Goal: Check status: Check status

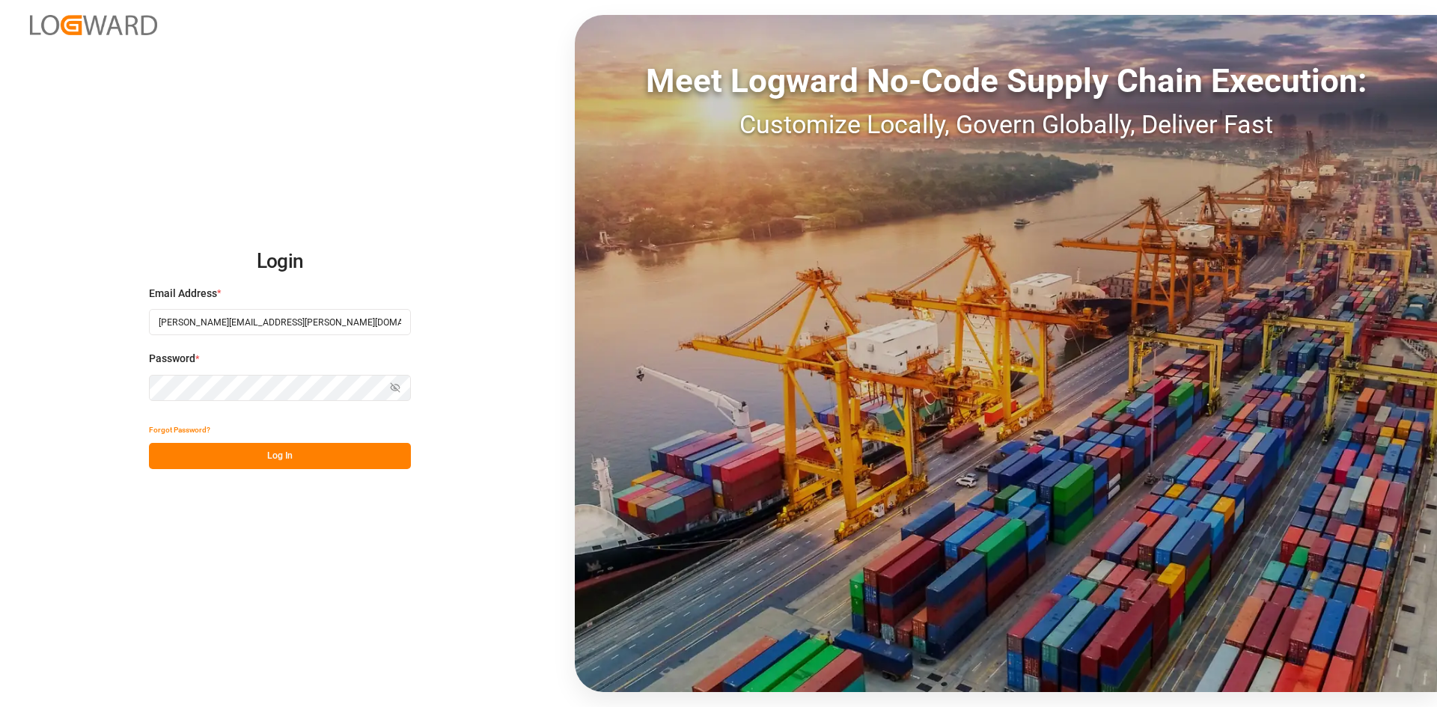
type input "[PERSON_NAME][EMAIL_ADDRESS][PERSON_NAME][DOMAIN_NAME]"
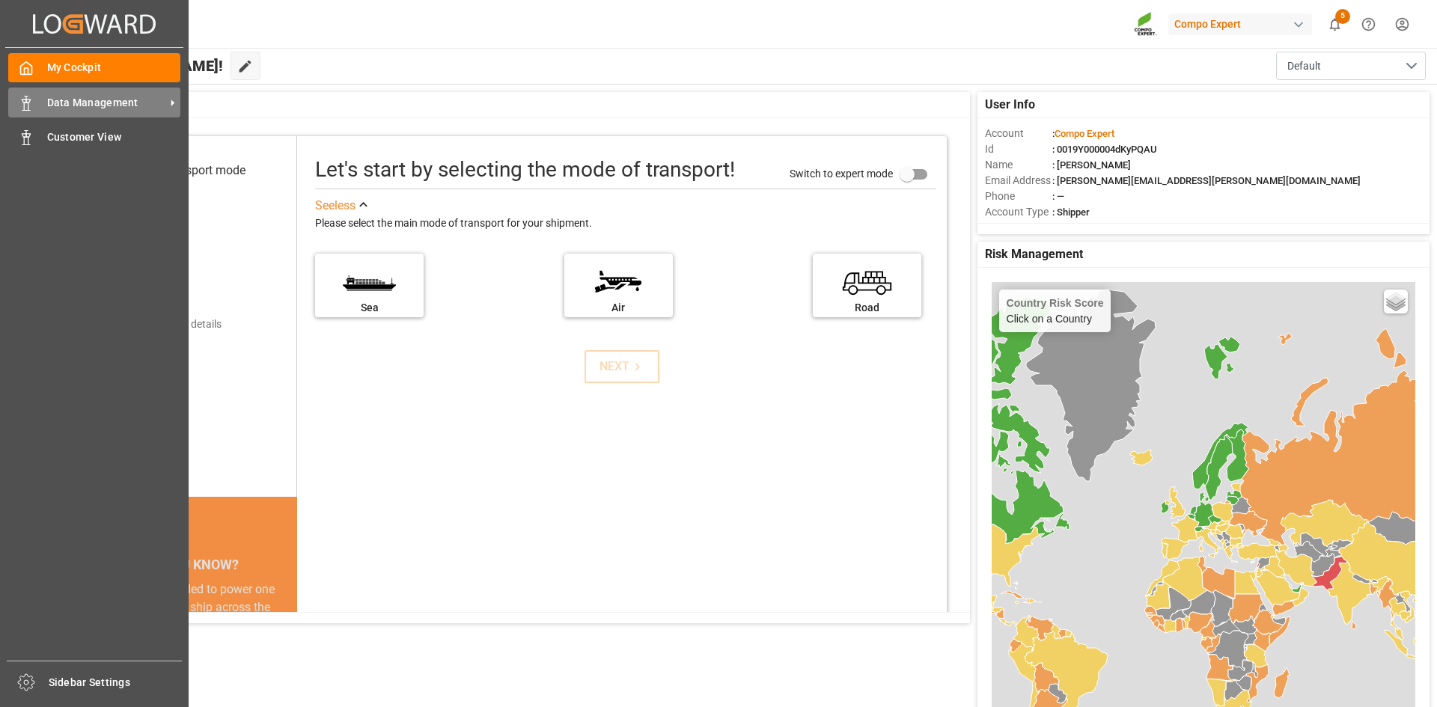
click at [60, 103] on span "Data Management" at bounding box center [106, 103] width 118 height 16
click at [0, 0] on span "Data Management" at bounding box center [0, 0] width 0 height 0
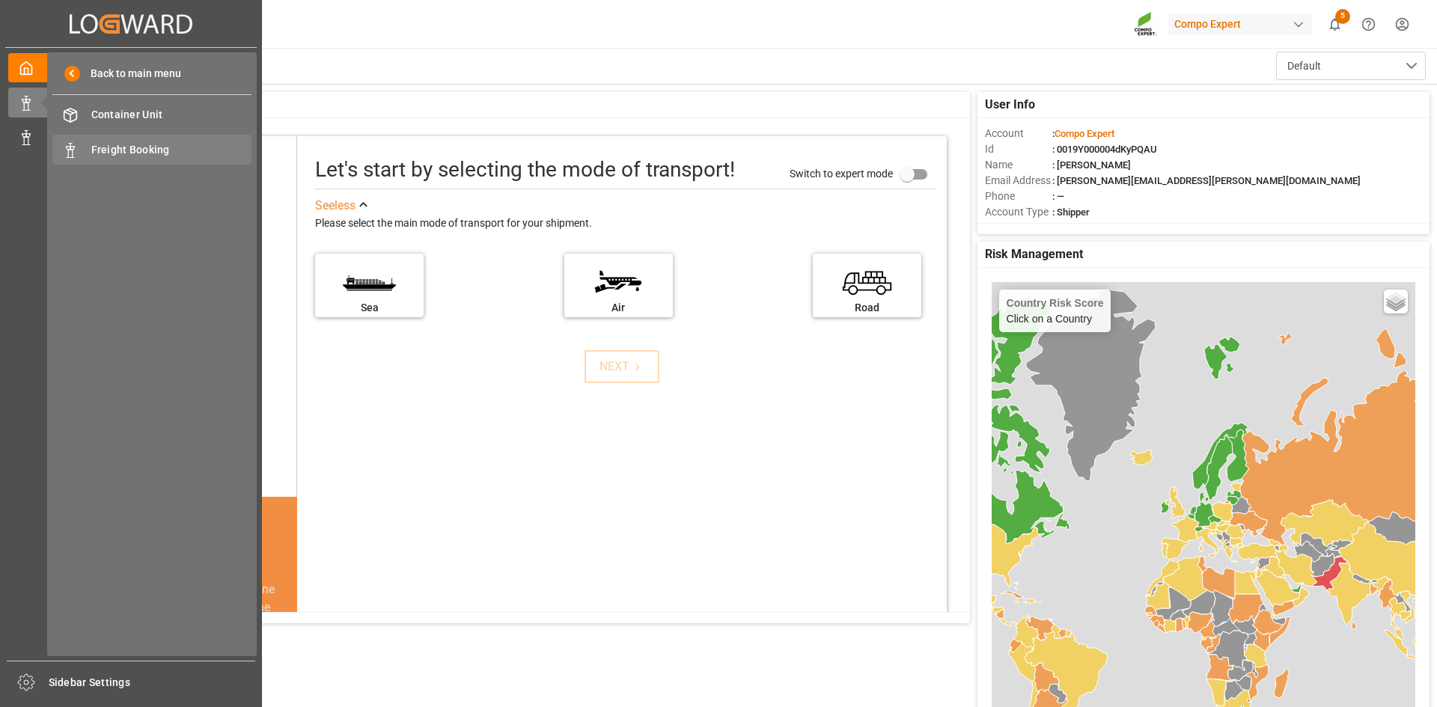
click at [162, 140] on div "Freight Booking Freight Booking" at bounding box center [151, 149] width 199 height 29
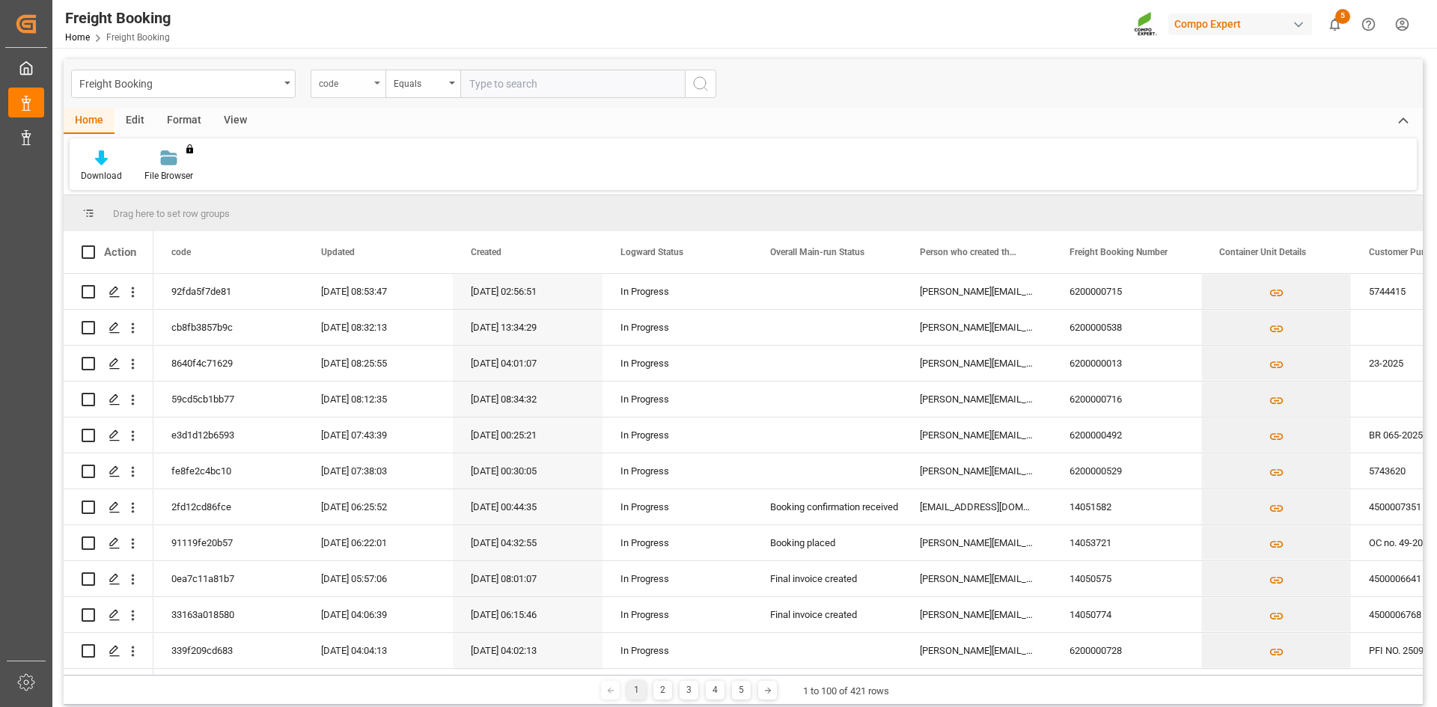
click at [379, 79] on div "code" at bounding box center [348, 84] width 75 height 28
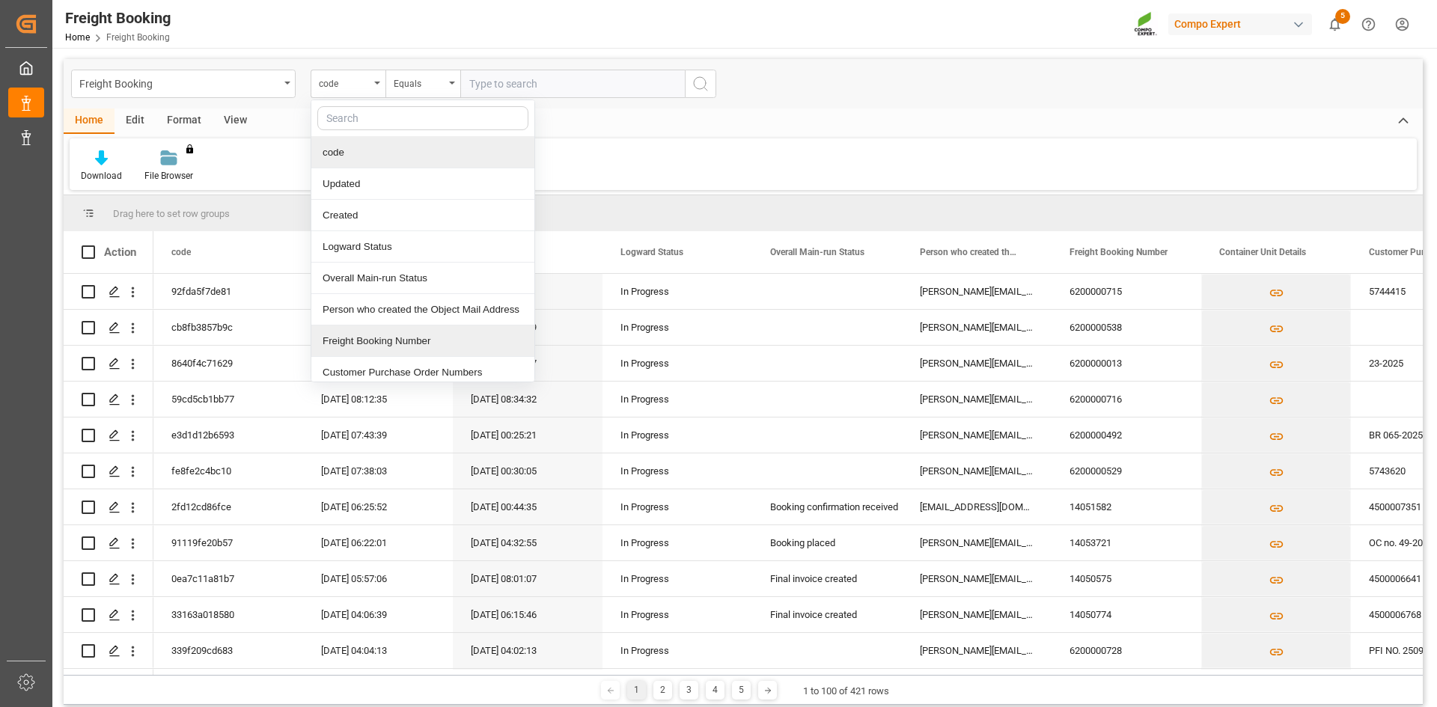
click at [370, 343] on div "Freight Booking Number" at bounding box center [422, 341] width 223 height 31
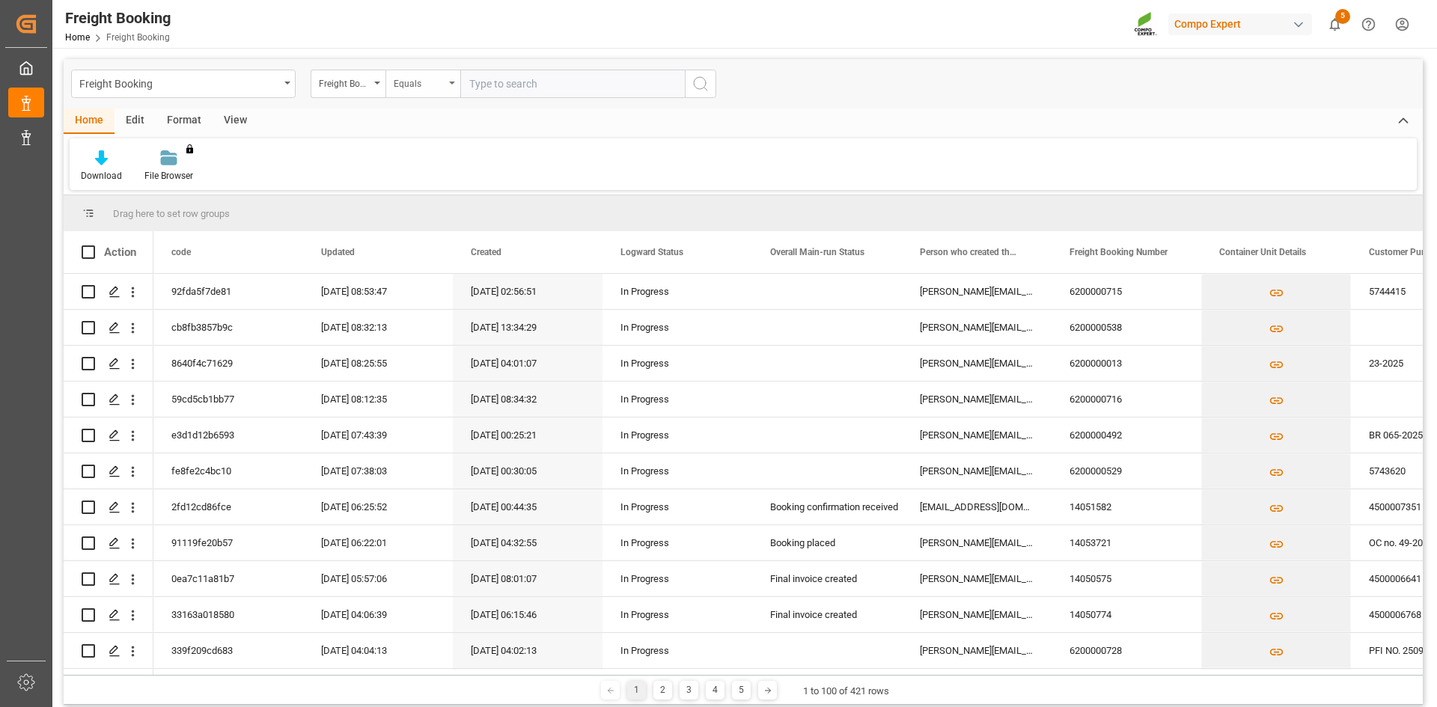
click at [430, 80] on div "Equals" at bounding box center [419, 81] width 51 height 17
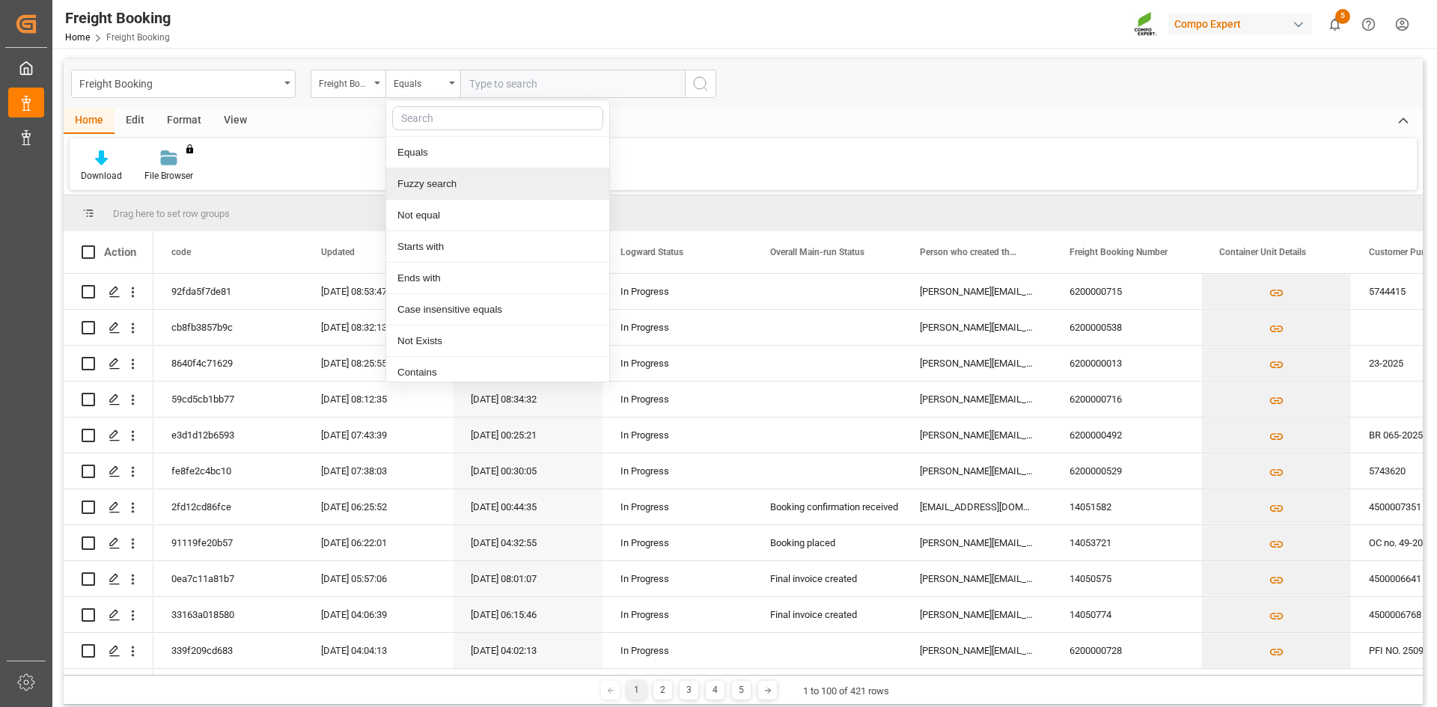
click at [438, 192] on div "Fuzzy search" at bounding box center [497, 183] width 223 height 31
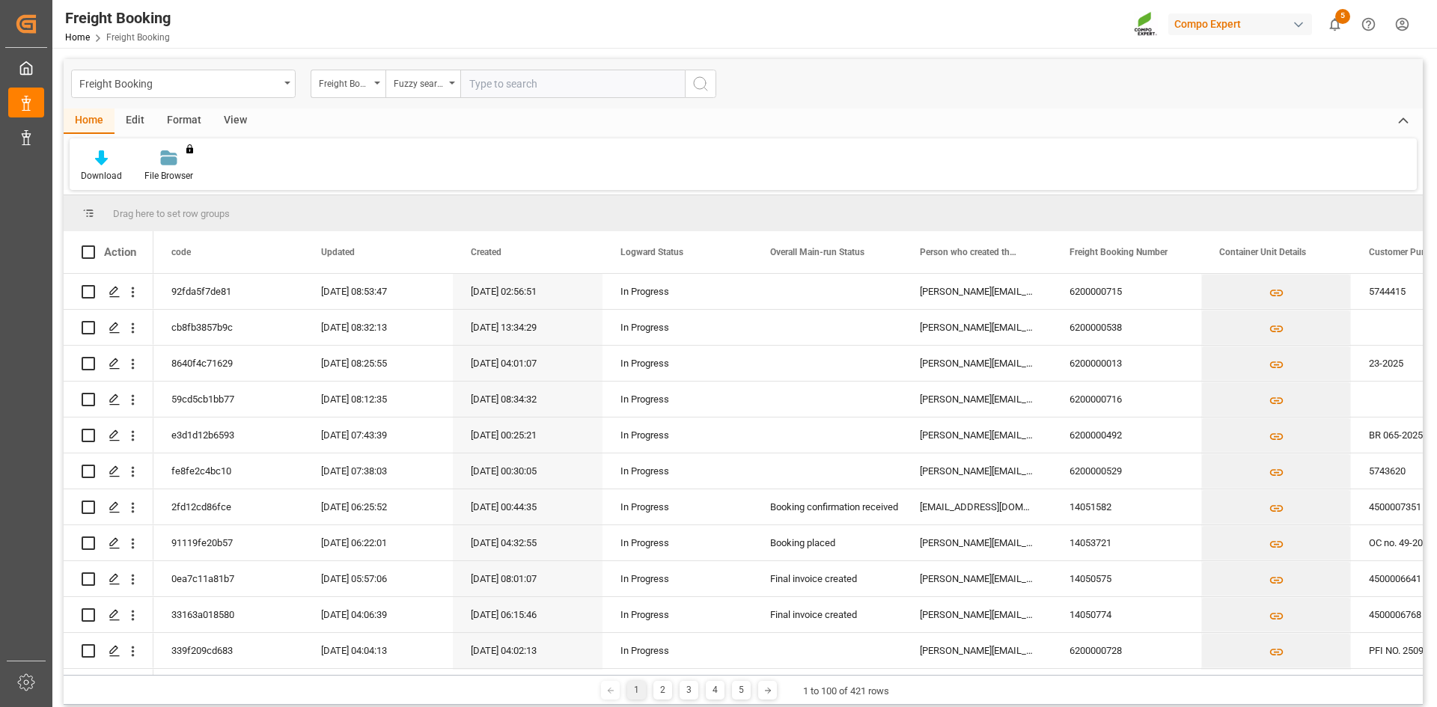
paste input "6200000347"
type input "6200000347"
click at [704, 85] on icon "search button" at bounding box center [700, 84] width 18 height 18
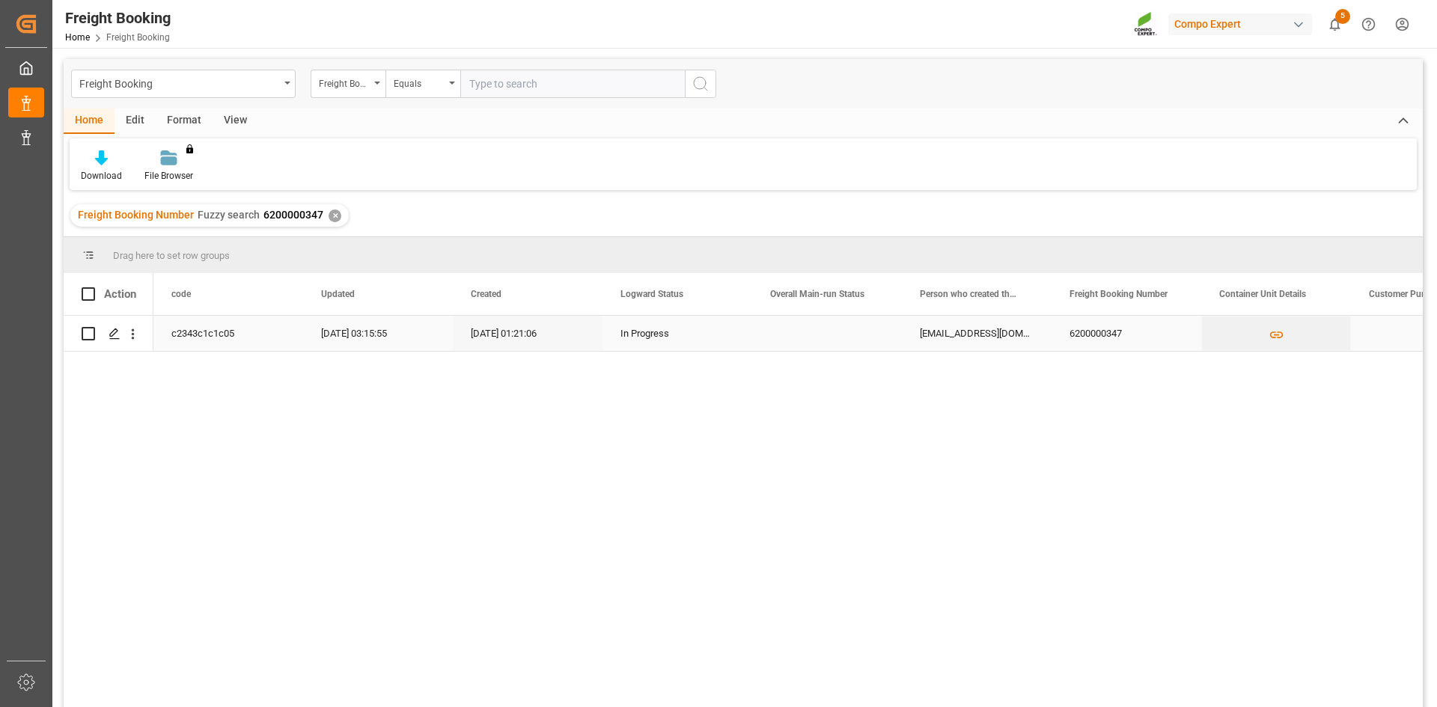
click at [632, 339] on div "In Progress" at bounding box center [677, 334] width 114 height 34
click at [1121, 335] on div "6200000347" at bounding box center [1126, 333] width 150 height 35
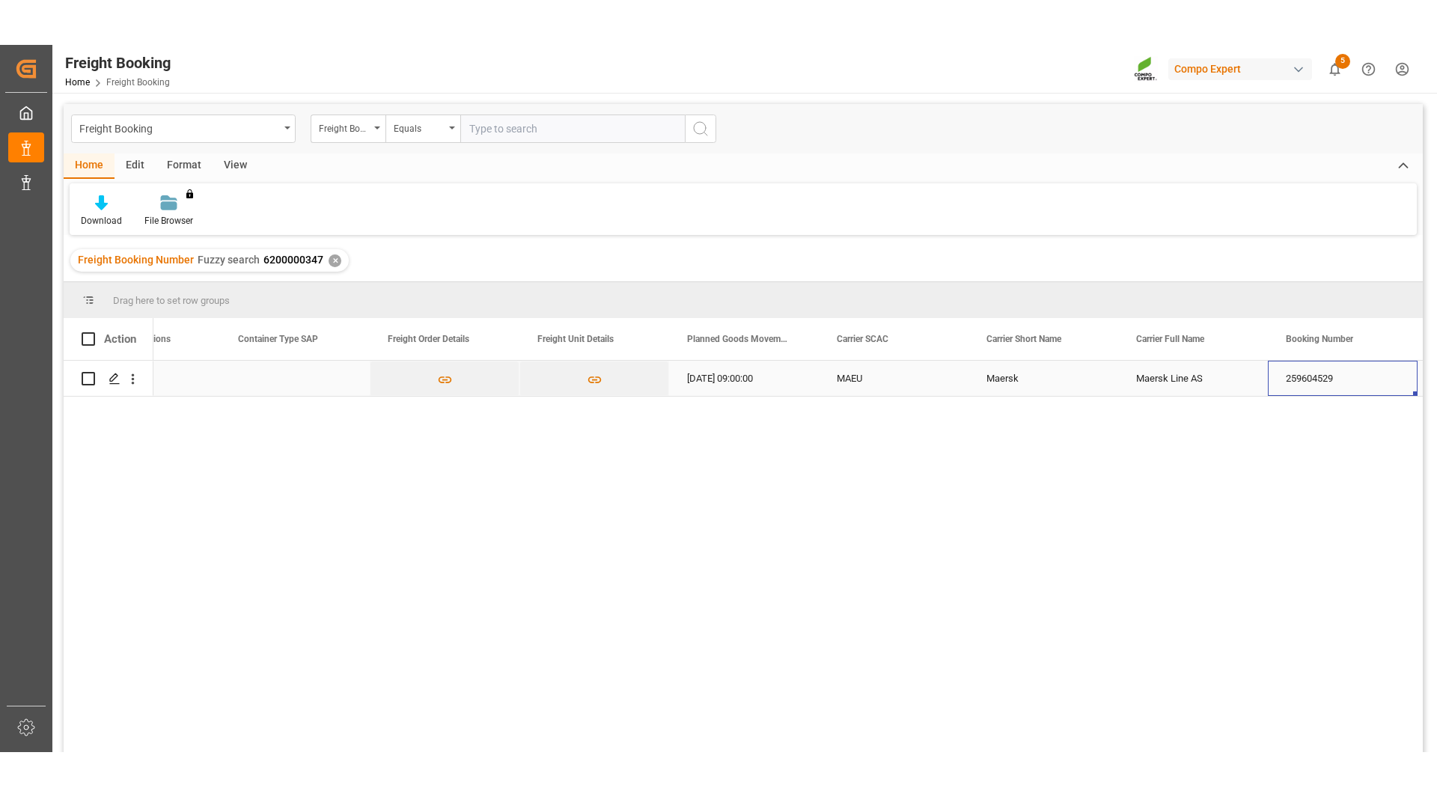
scroll to position [0, 1879]
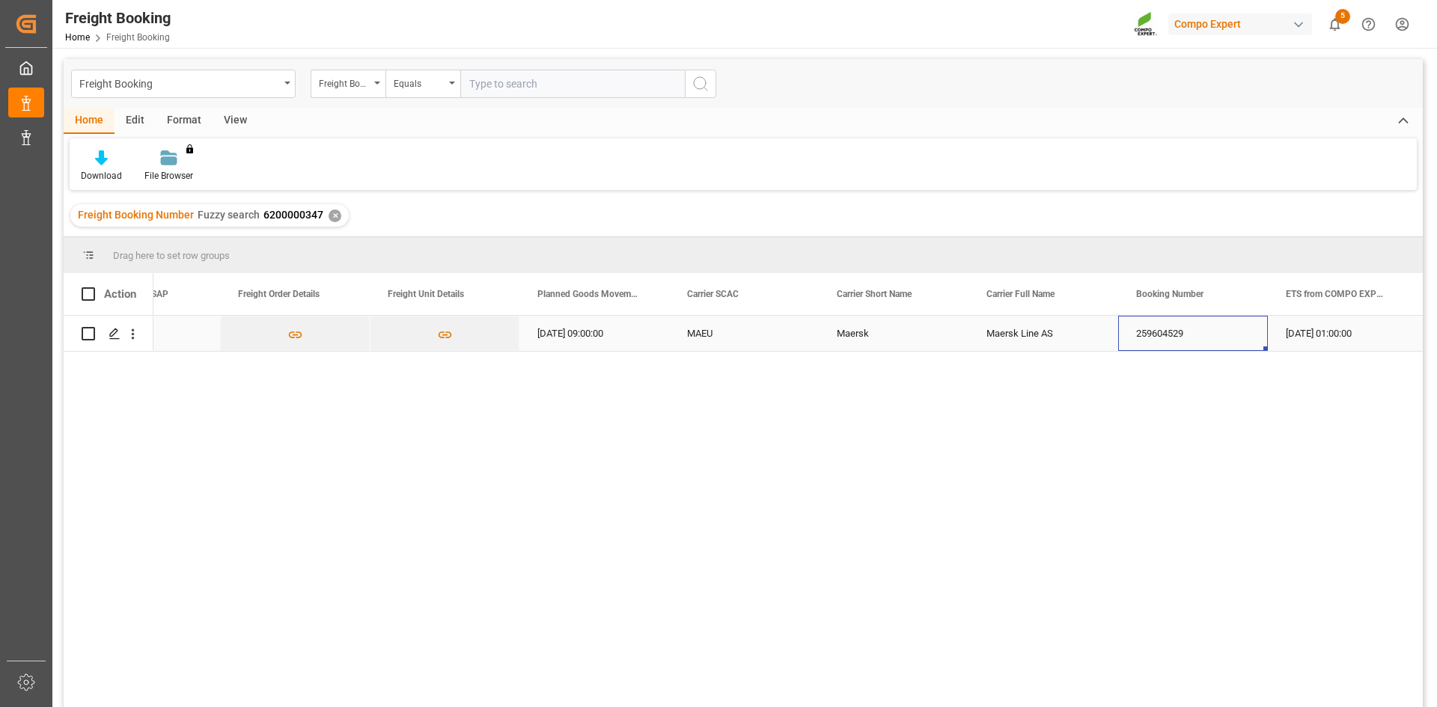
click at [1205, 326] on div "259604529" at bounding box center [1193, 333] width 150 height 35
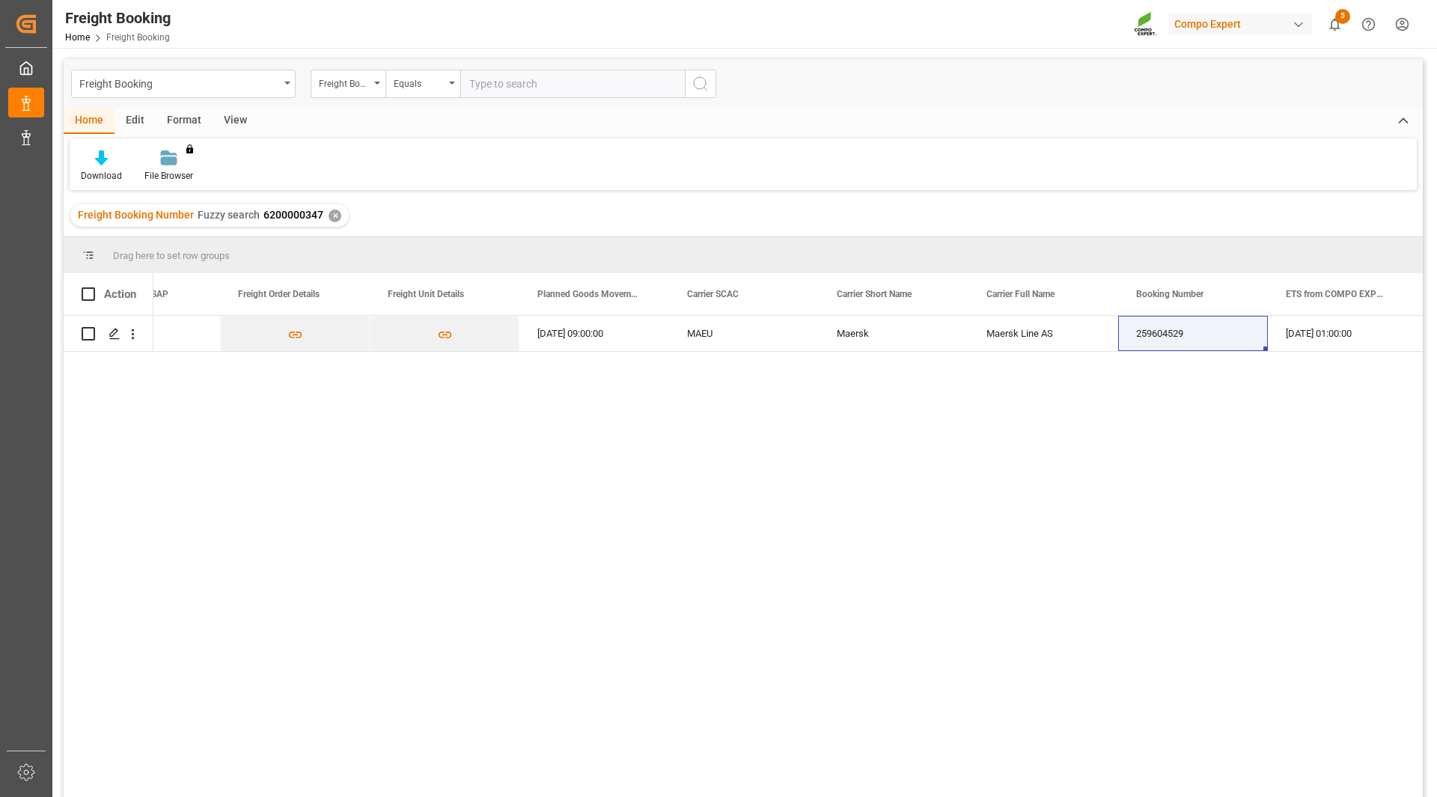
click at [540, 85] on input "text" at bounding box center [572, 84] width 225 height 28
click at [350, 91] on div "Freight Booking Number" at bounding box center [348, 84] width 75 height 28
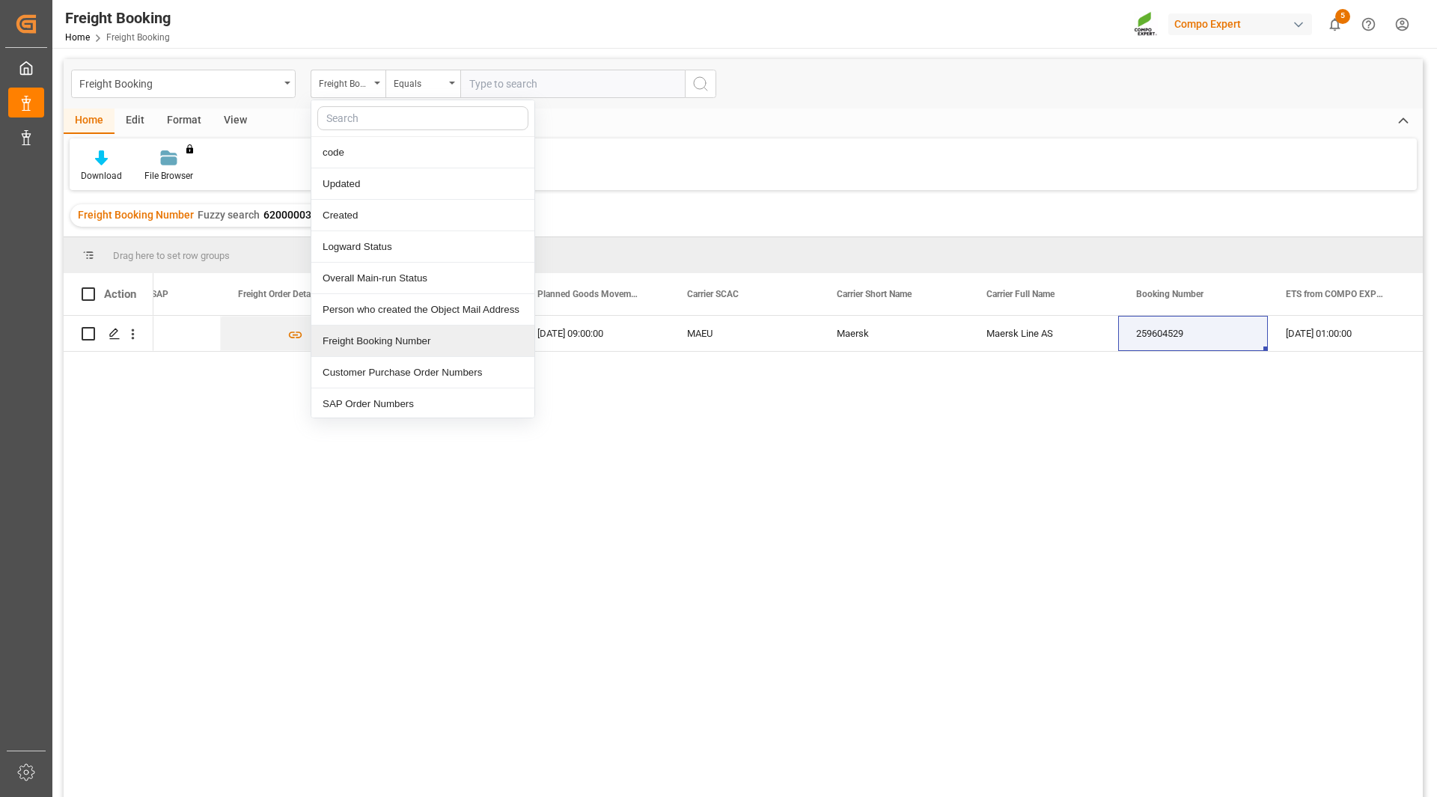
click at [415, 342] on div "Freight Booking Number" at bounding box center [422, 341] width 223 height 31
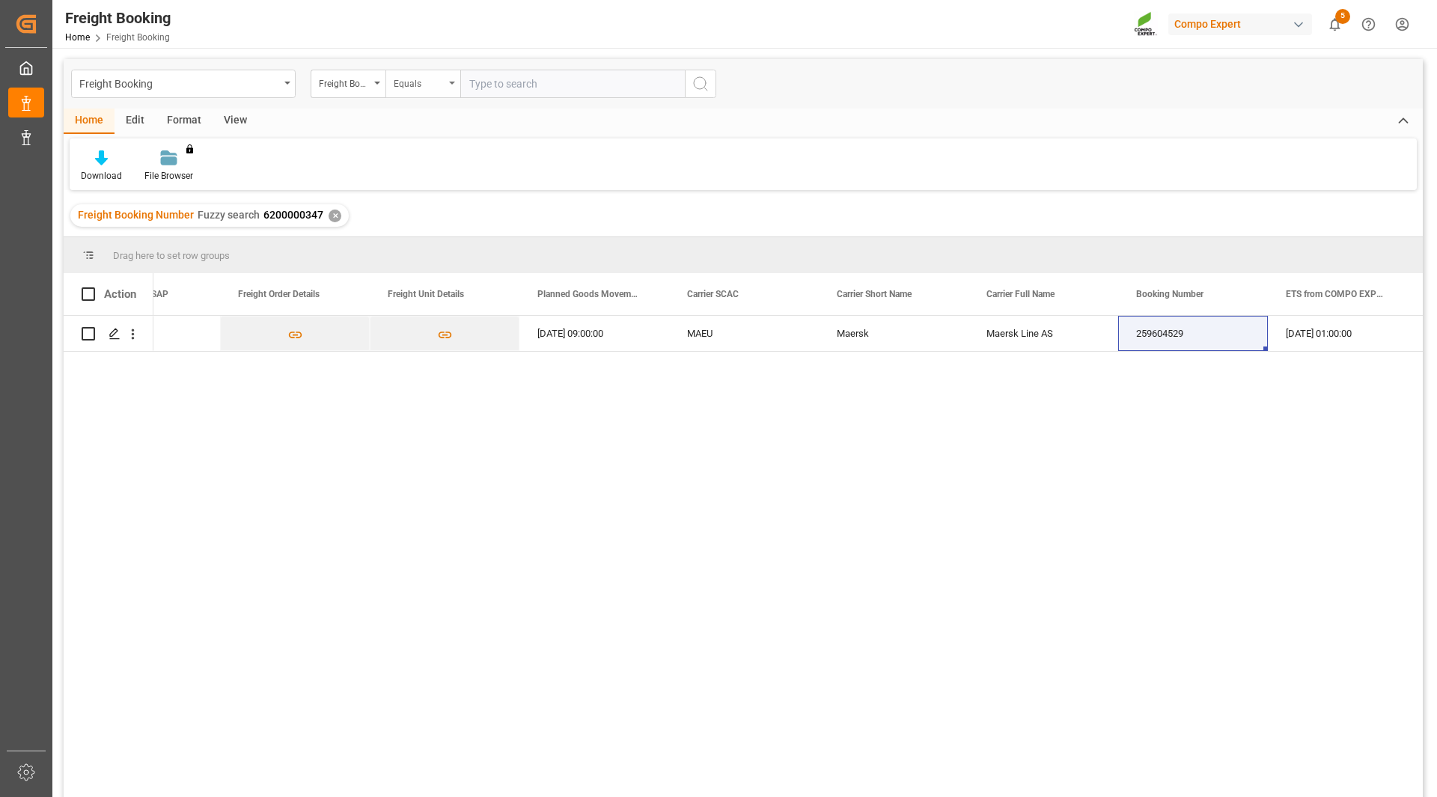
click at [447, 87] on div "Equals" at bounding box center [422, 84] width 75 height 28
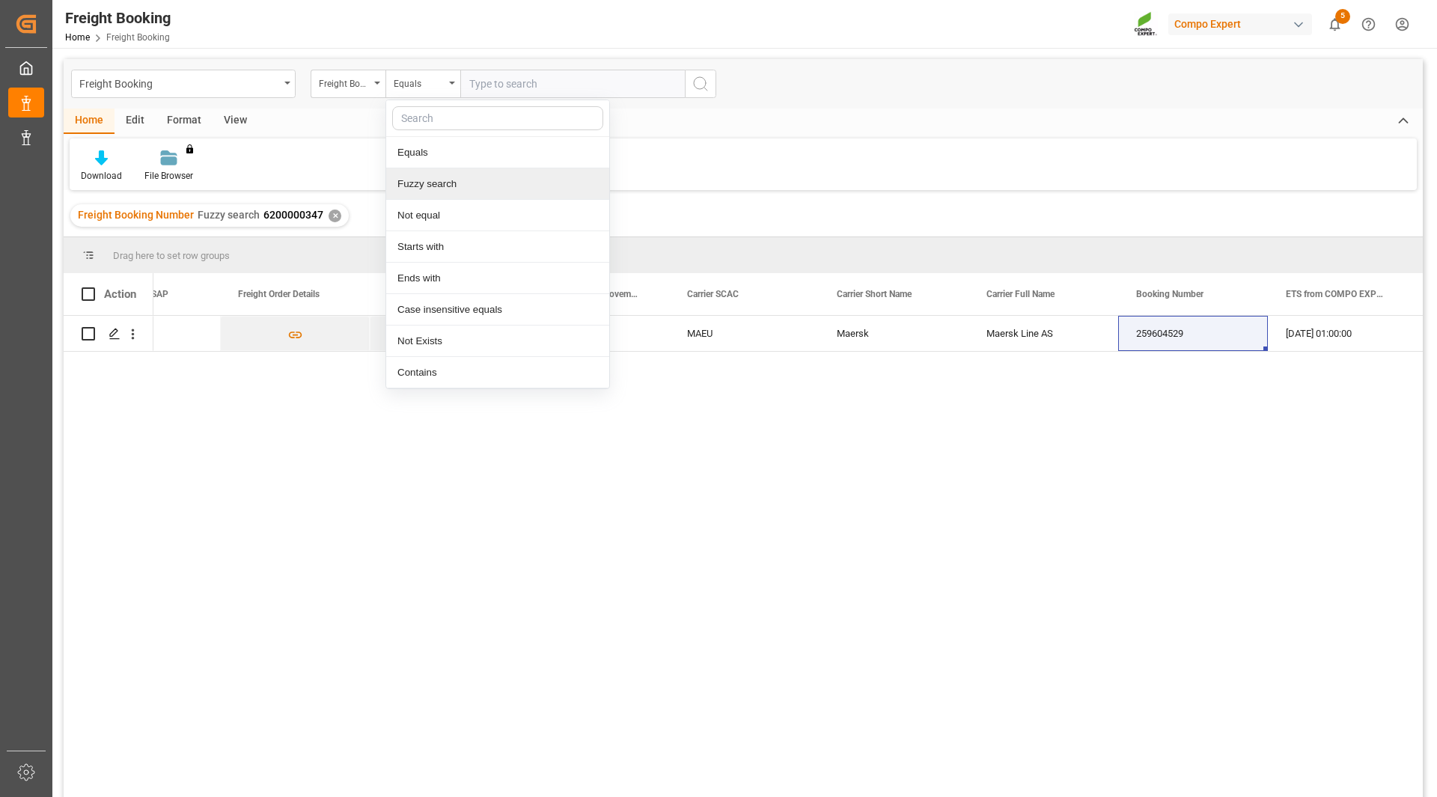
click at [447, 186] on div "Fuzzy search" at bounding box center [497, 183] width 223 height 31
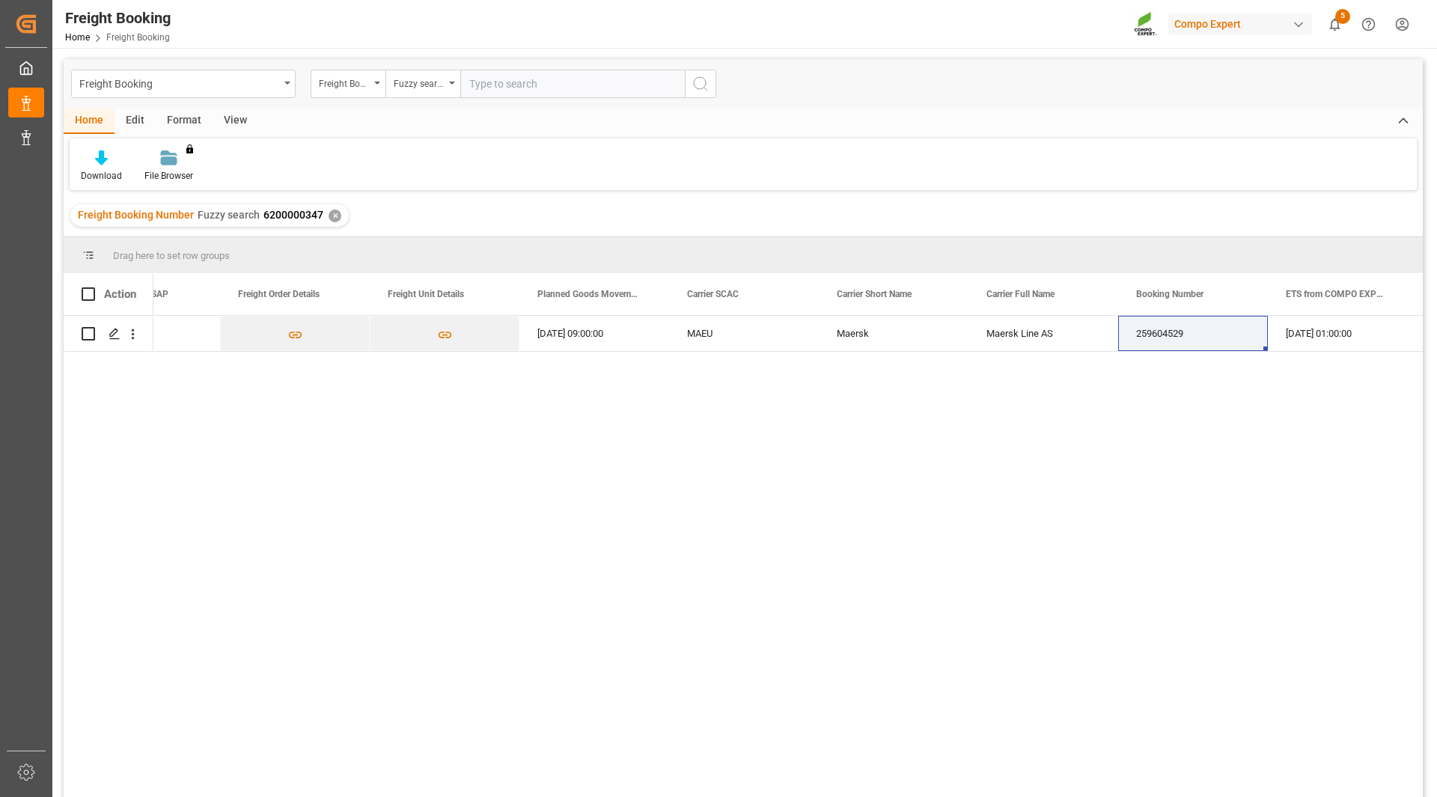
click at [516, 85] on input "text" at bounding box center [572, 84] width 225 height 28
paste input "6200000375"
type input "6200000375"
click at [700, 84] on icon "search button" at bounding box center [700, 84] width 18 height 18
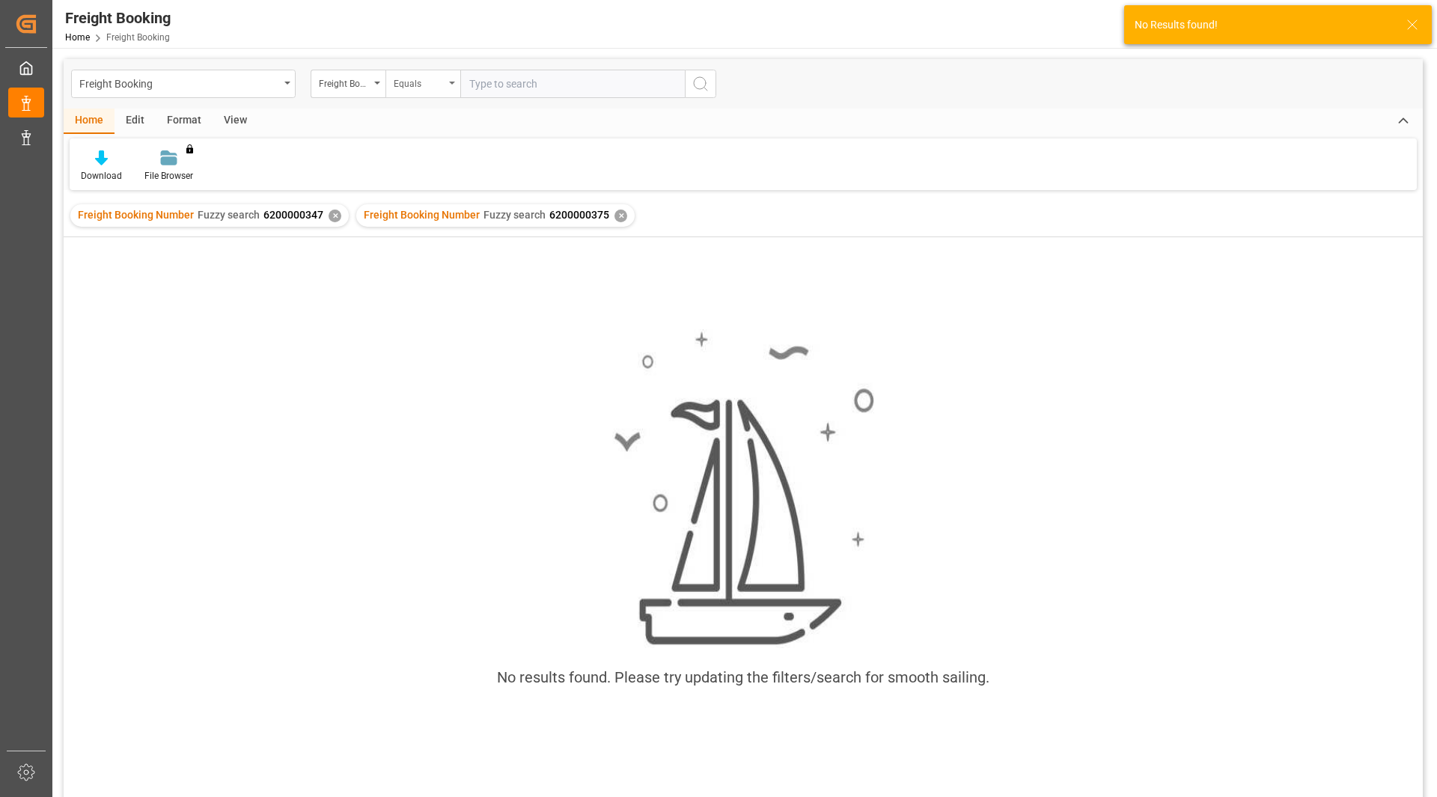
click at [427, 75] on div "Equals" at bounding box center [419, 81] width 51 height 17
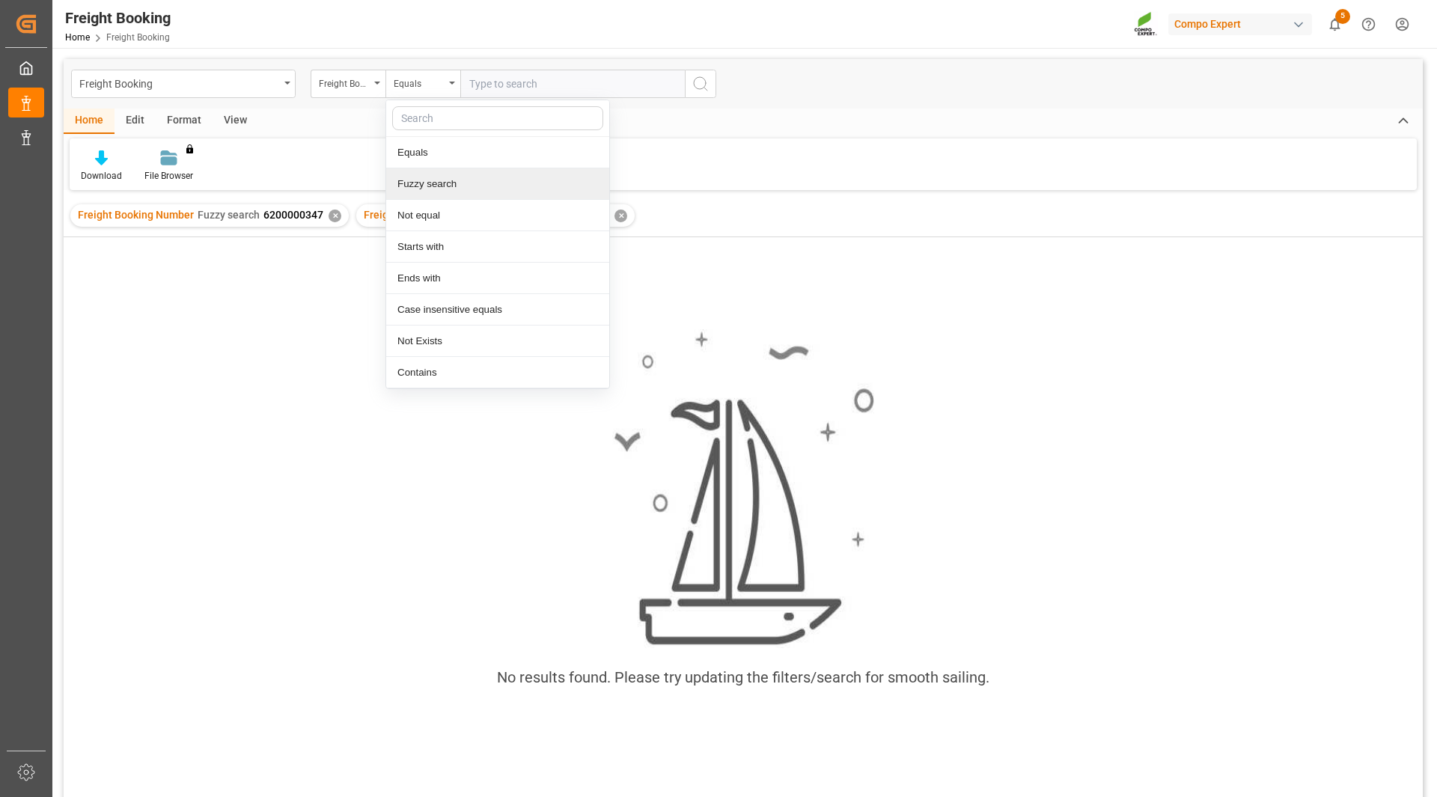
click at [445, 185] on div "Fuzzy search" at bounding box center [497, 183] width 223 height 31
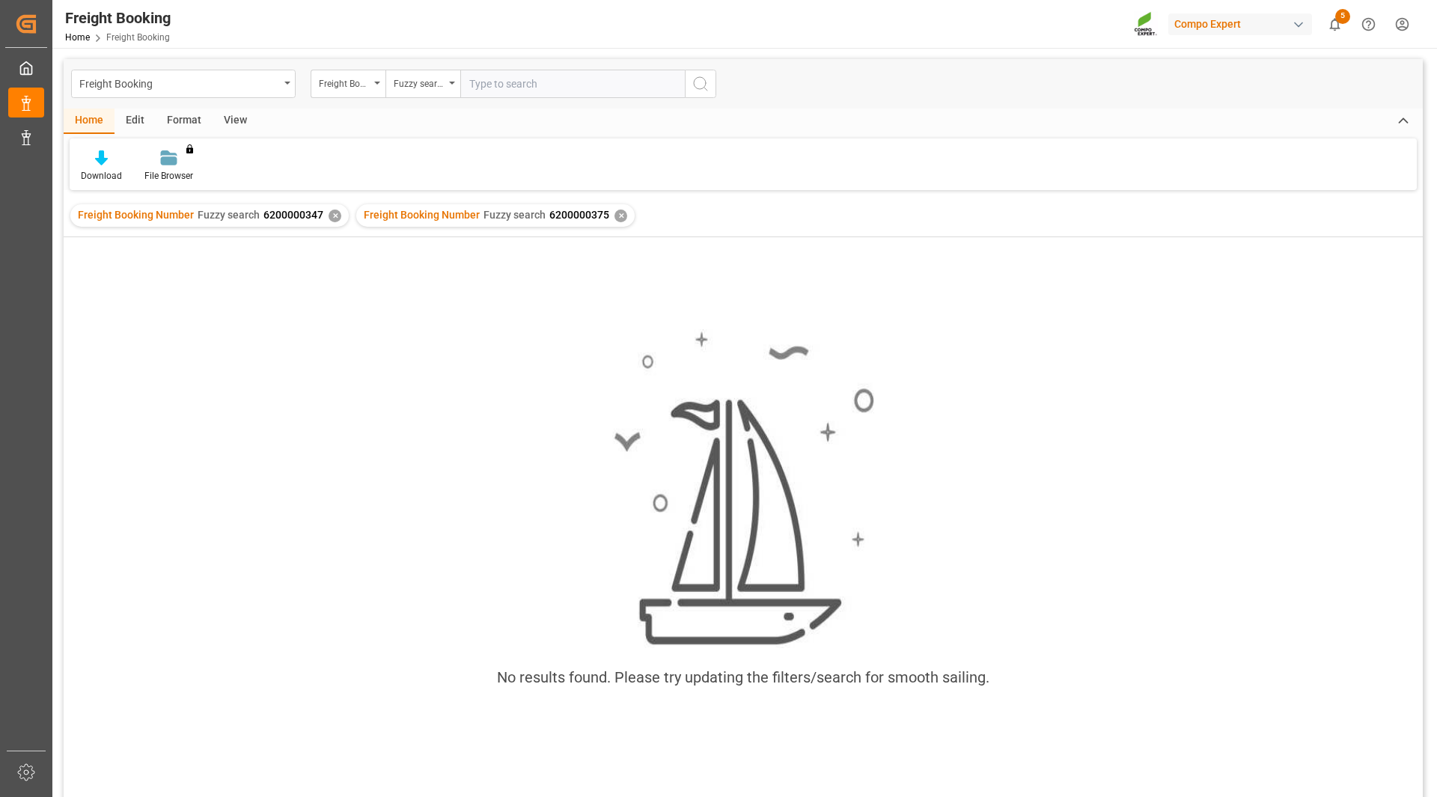
click at [486, 82] on input "text" at bounding box center [572, 84] width 225 height 28
paste input "6200000375"
type input "6200000375"
click at [707, 87] on icon "search button" at bounding box center [700, 84] width 18 height 18
click at [570, 78] on input "text" at bounding box center [572, 84] width 225 height 28
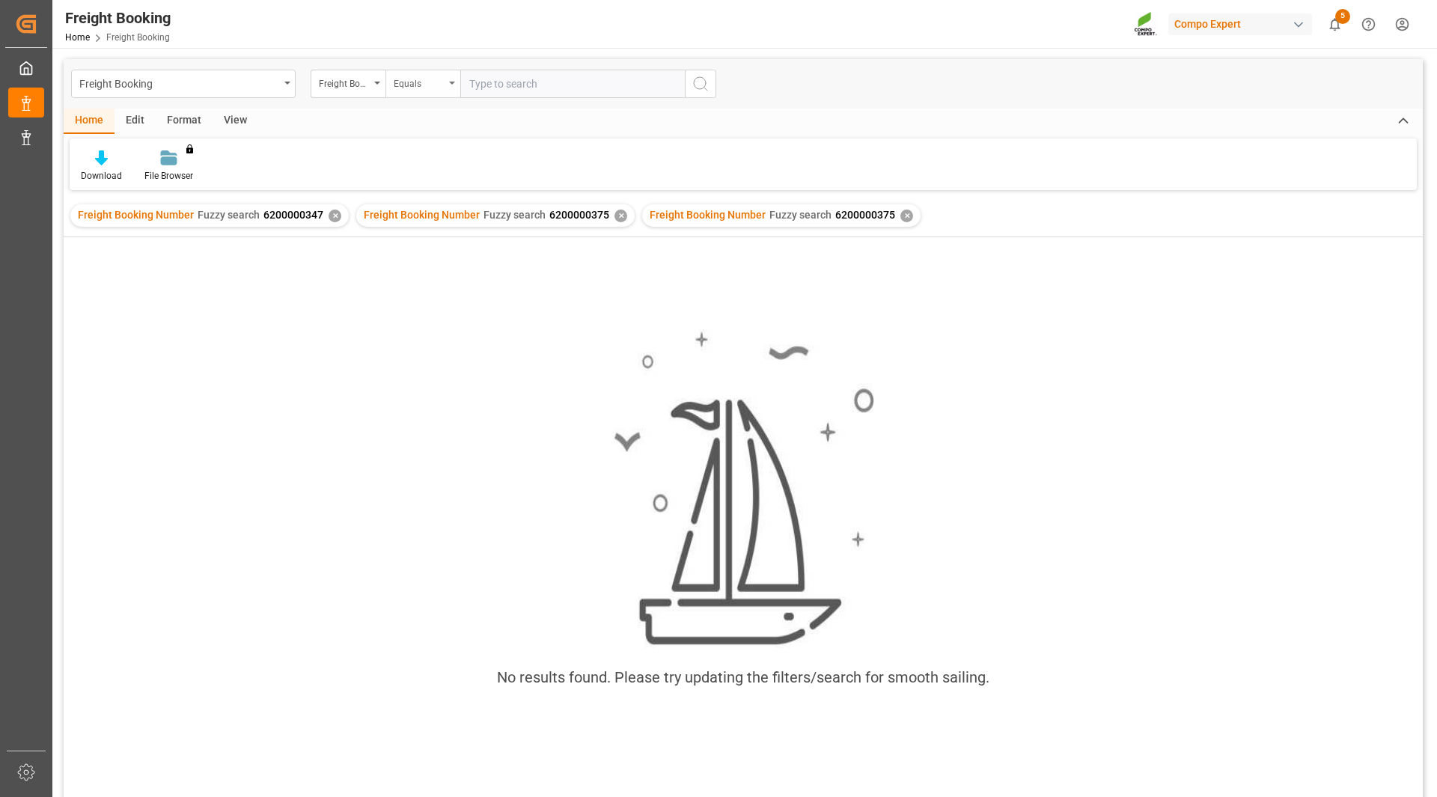
click at [422, 82] on div "Equals" at bounding box center [419, 81] width 51 height 17
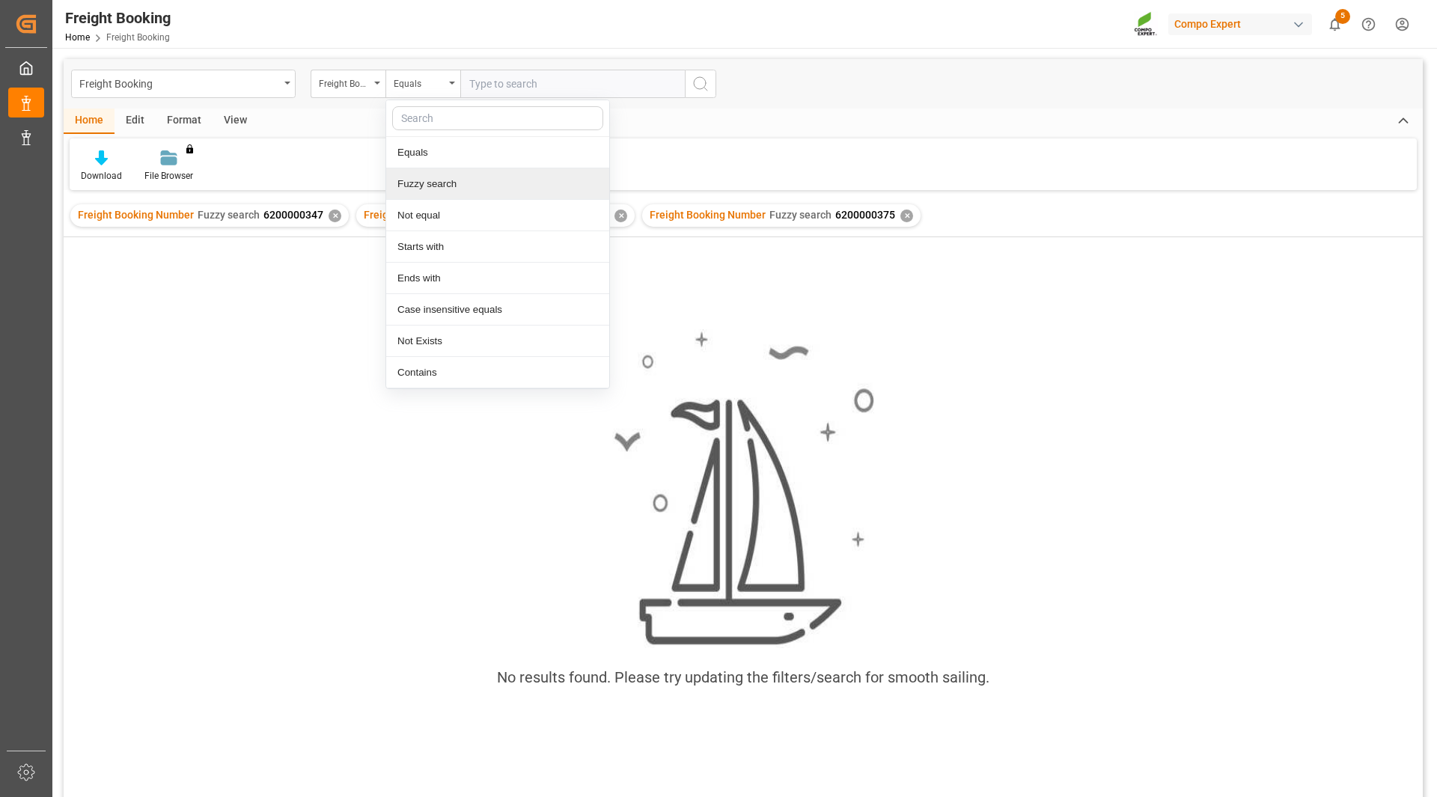
click at [443, 193] on div "Fuzzy search" at bounding box center [497, 183] width 223 height 31
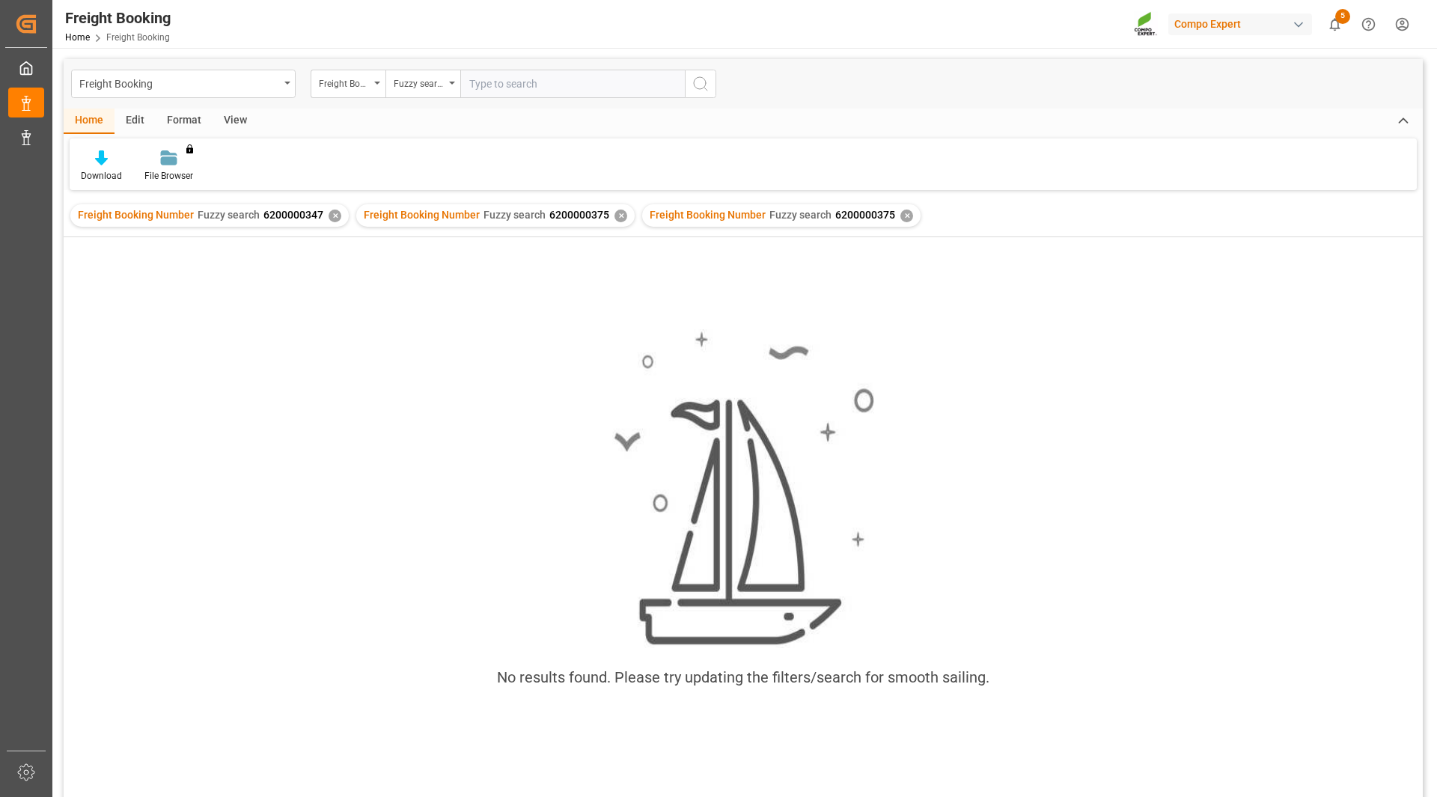
paste input "6200000554"
type input "6200000554"
click at [718, 91] on div "Freight Booking Freight Booking Number Fuzzy search 6200000554" at bounding box center [743, 83] width 1359 height 49
click at [702, 89] on icon "search button" at bounding box center [700, 84] width 18 height 18
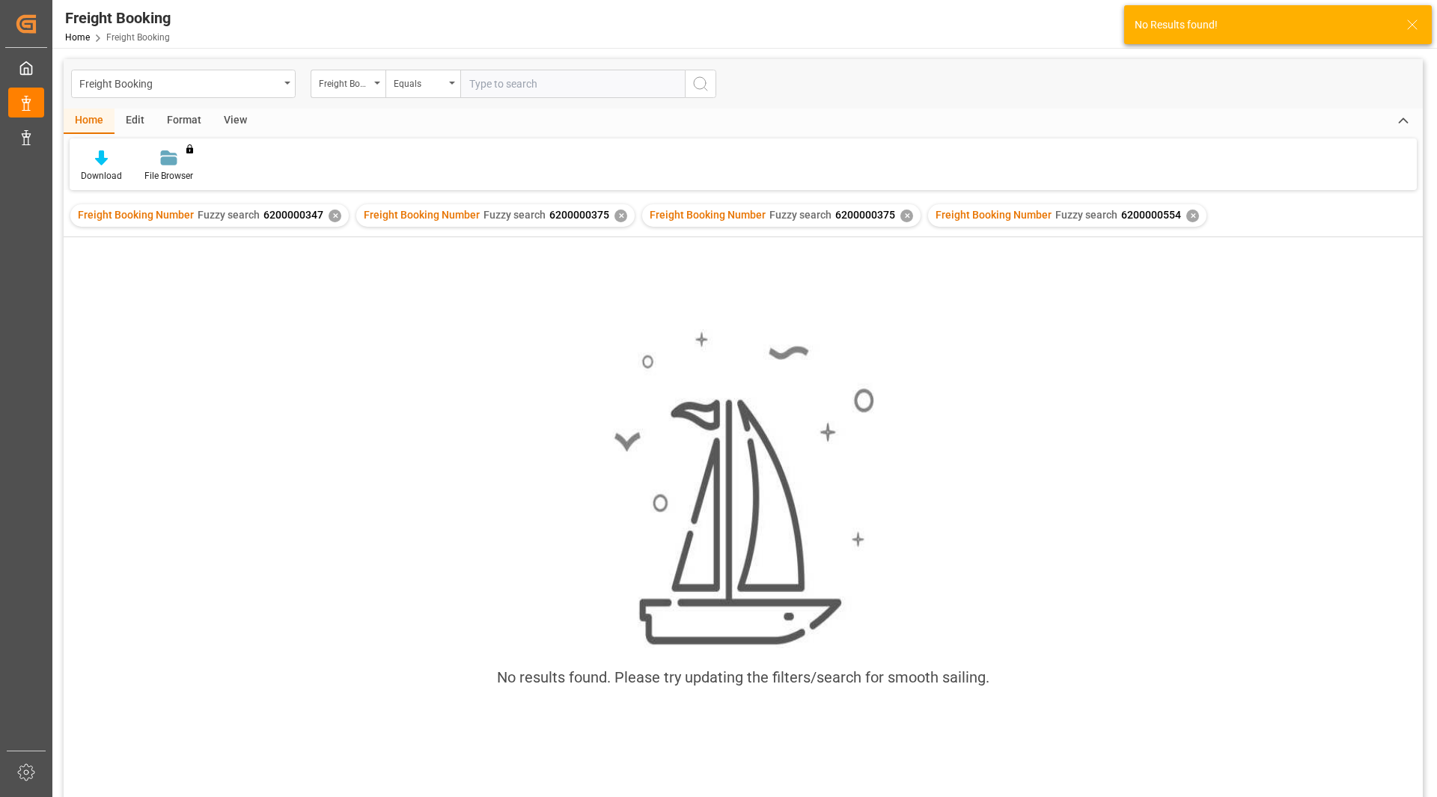
click at [314, 213] on span "6200000347" at bounding box center [293, 215] width 60 height 12
click at [332, 217] on div "✕" at bounding box center [335, 216] width 13 height 13
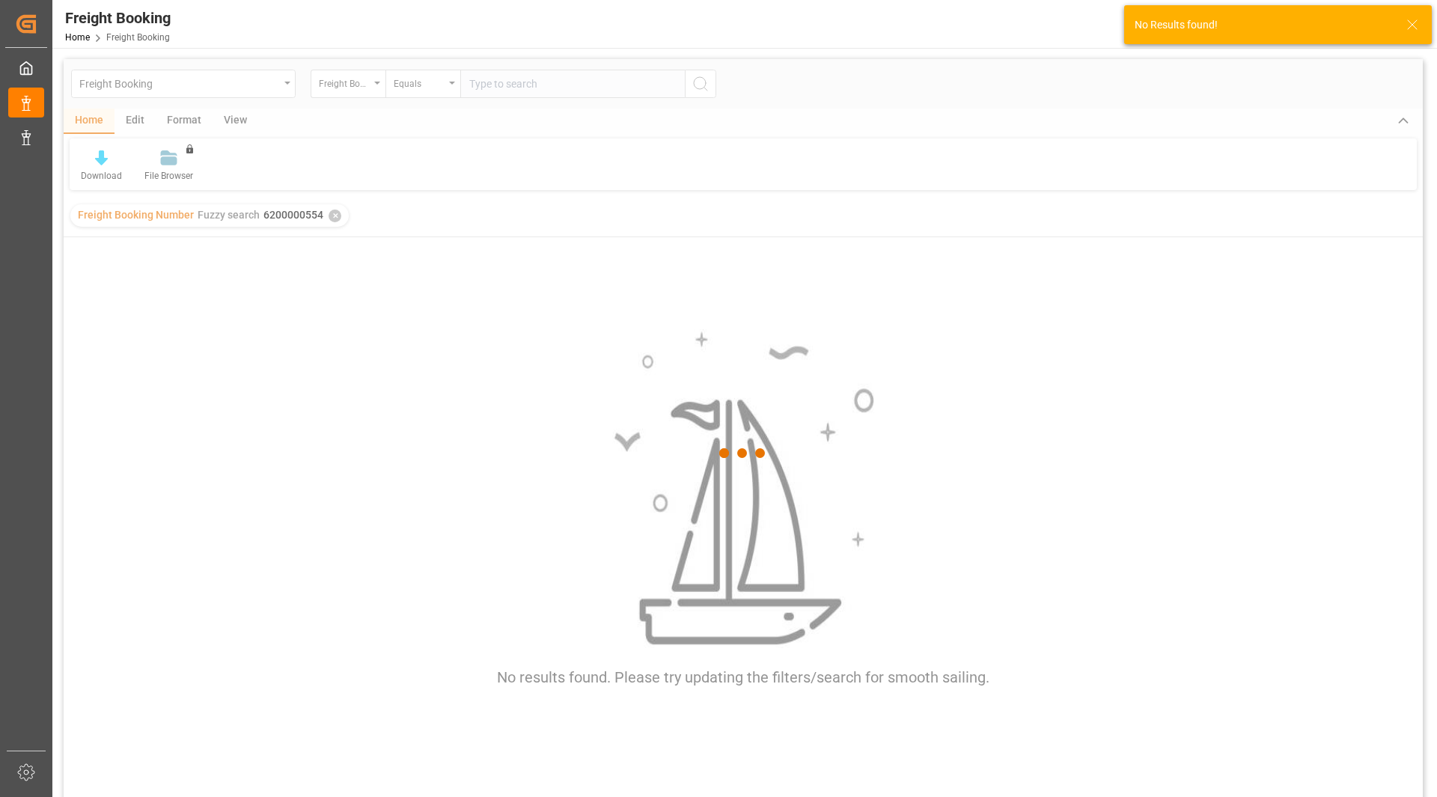
click at [332, 217] on div at bounding box center [743, 453] width 1359 height 788
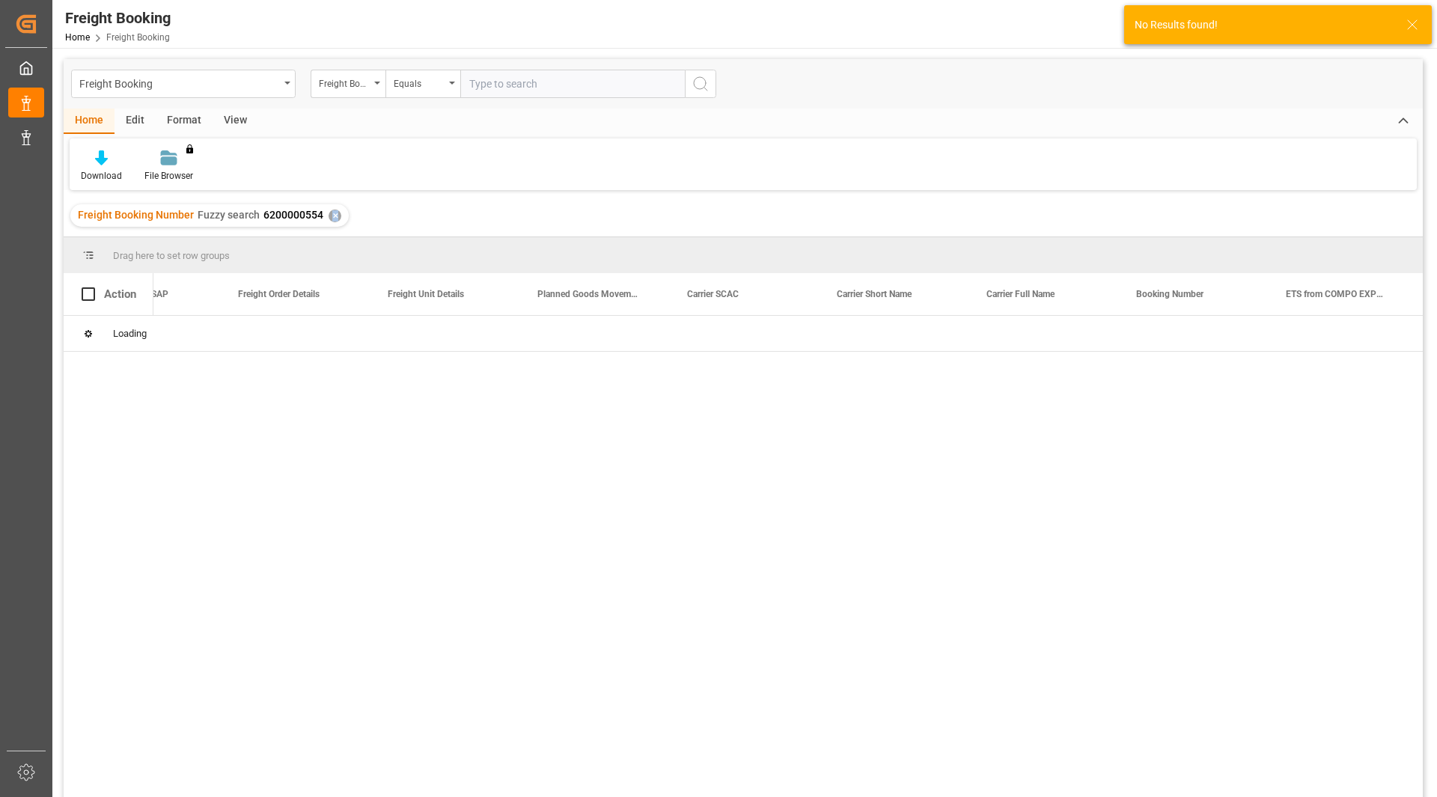
click at [332, 217] on div "✕" at bounding box center [335, 216] width 13 height 13
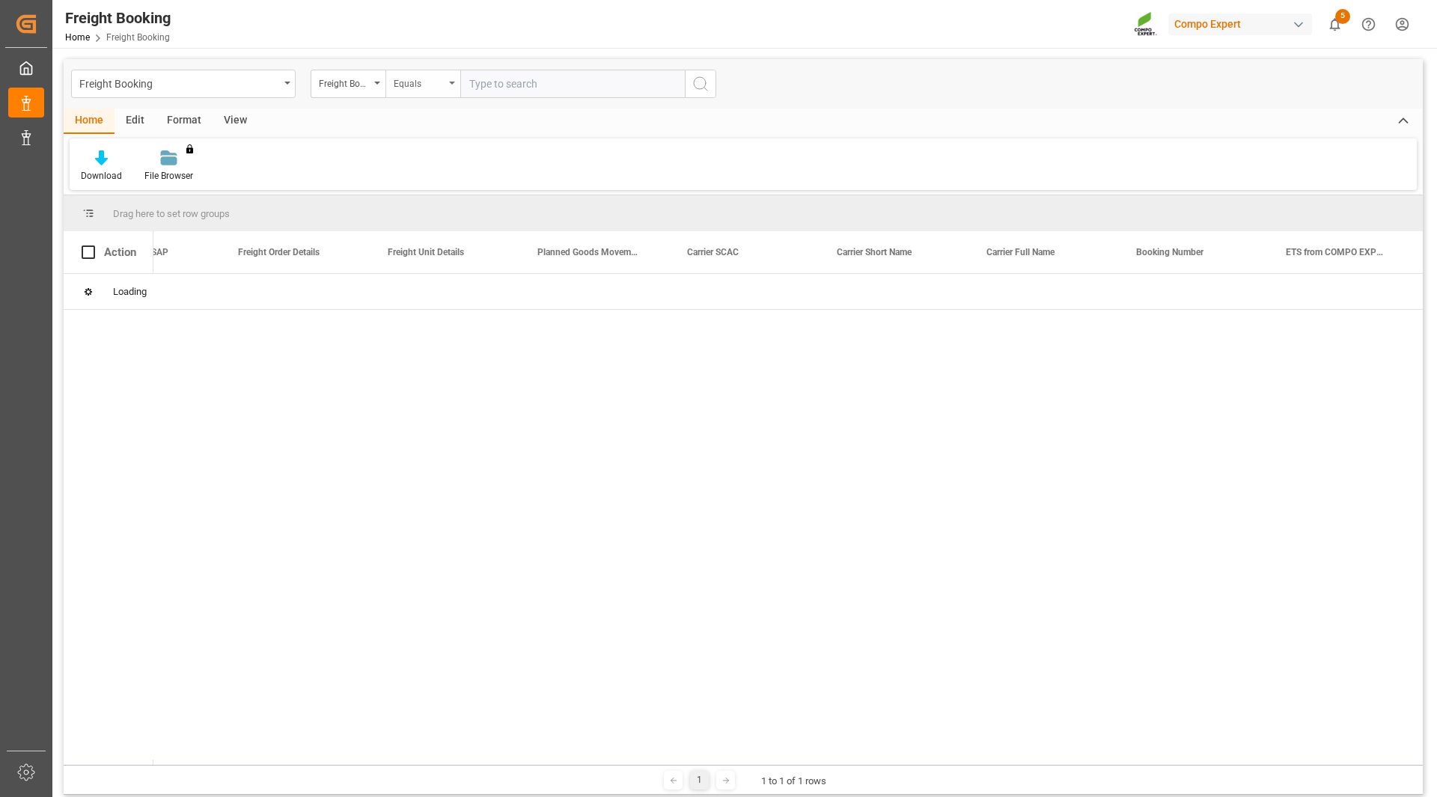
click at [430, 91] on div "Equals" at bounding box center [422, 84] width 75 height 28
click at [427, 192] on div "Fuzzy search" at bounding box center [497, 183] width 223 height 31
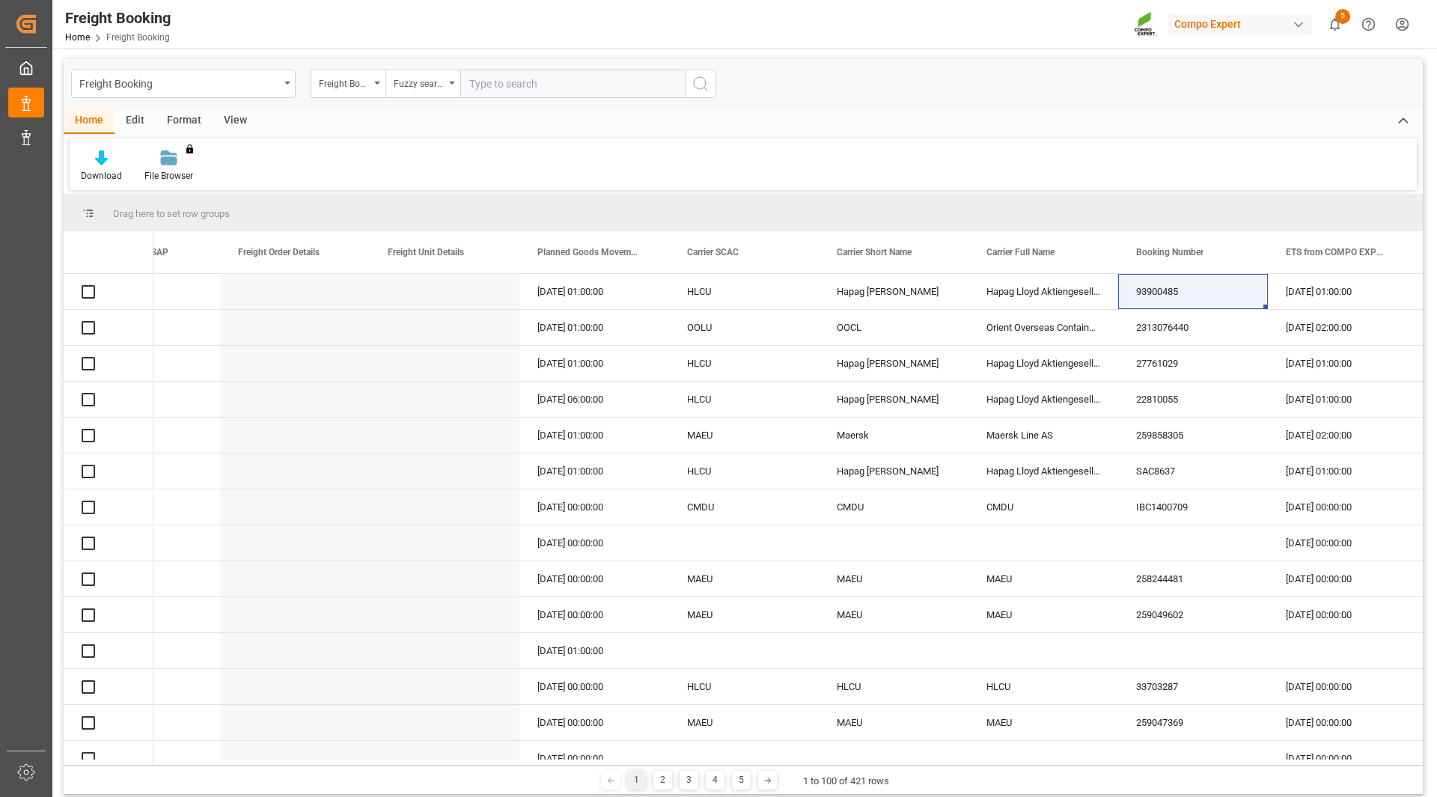
click at [501, 81] on input "text" at bounding box center [572, 84] width 225 height 28
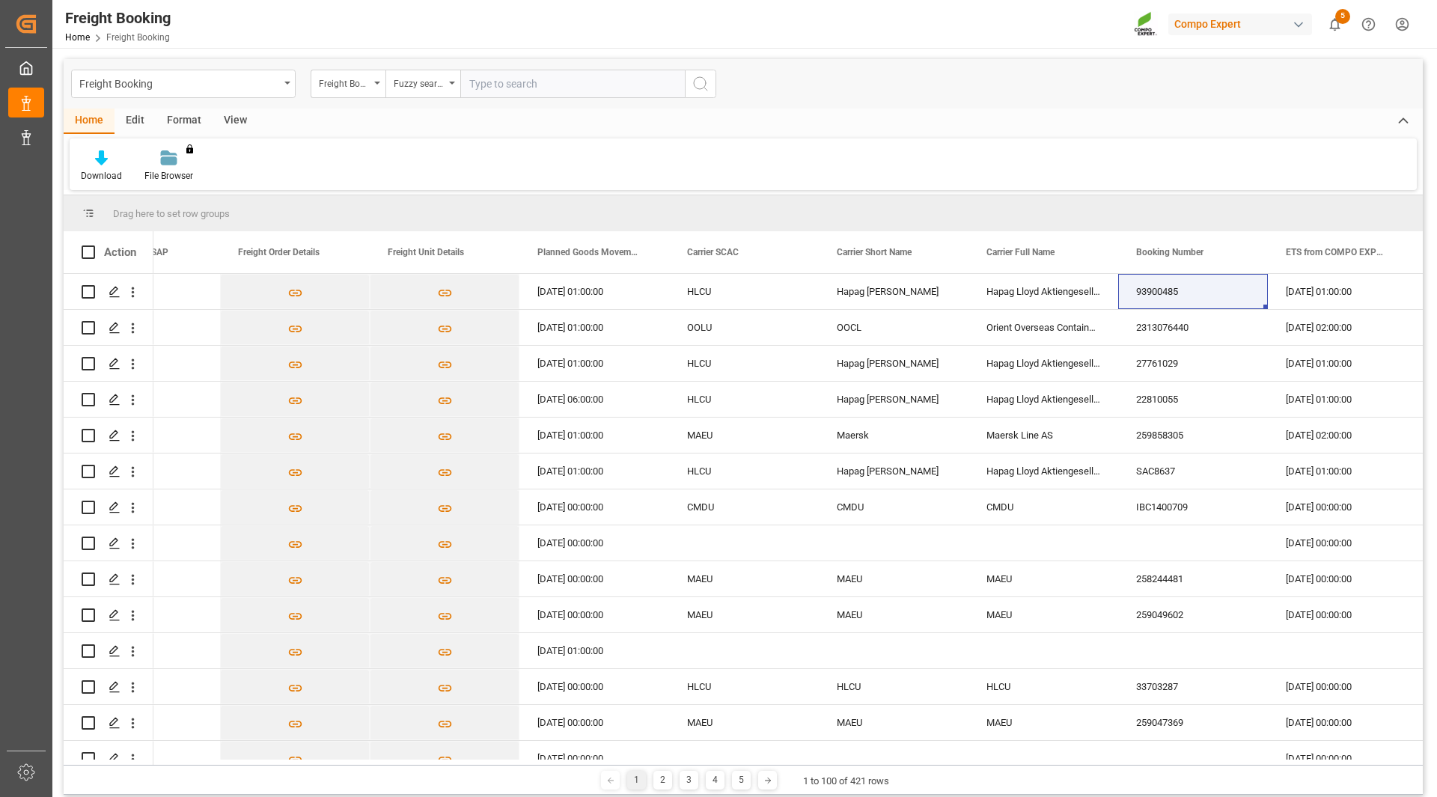
paste input "6200000554"
type input "6200000554"
click at [699, 76] on icon "search button" at bounding box center [700, 84] width 18 height 18
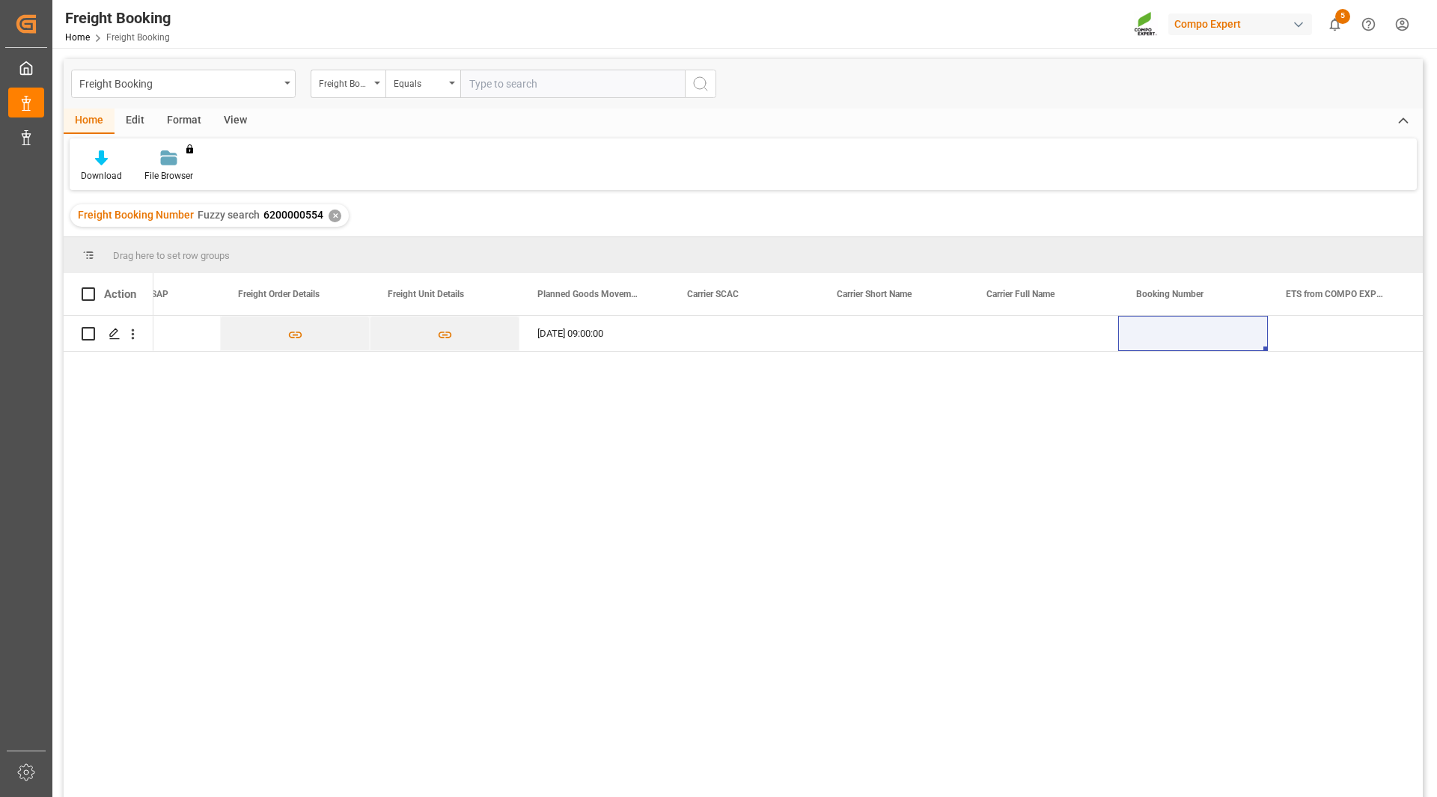
click at [714, 633] on div "ZSEA [DATE] 09:00:00" at bounding box center [787, 561] width 1269 height 491
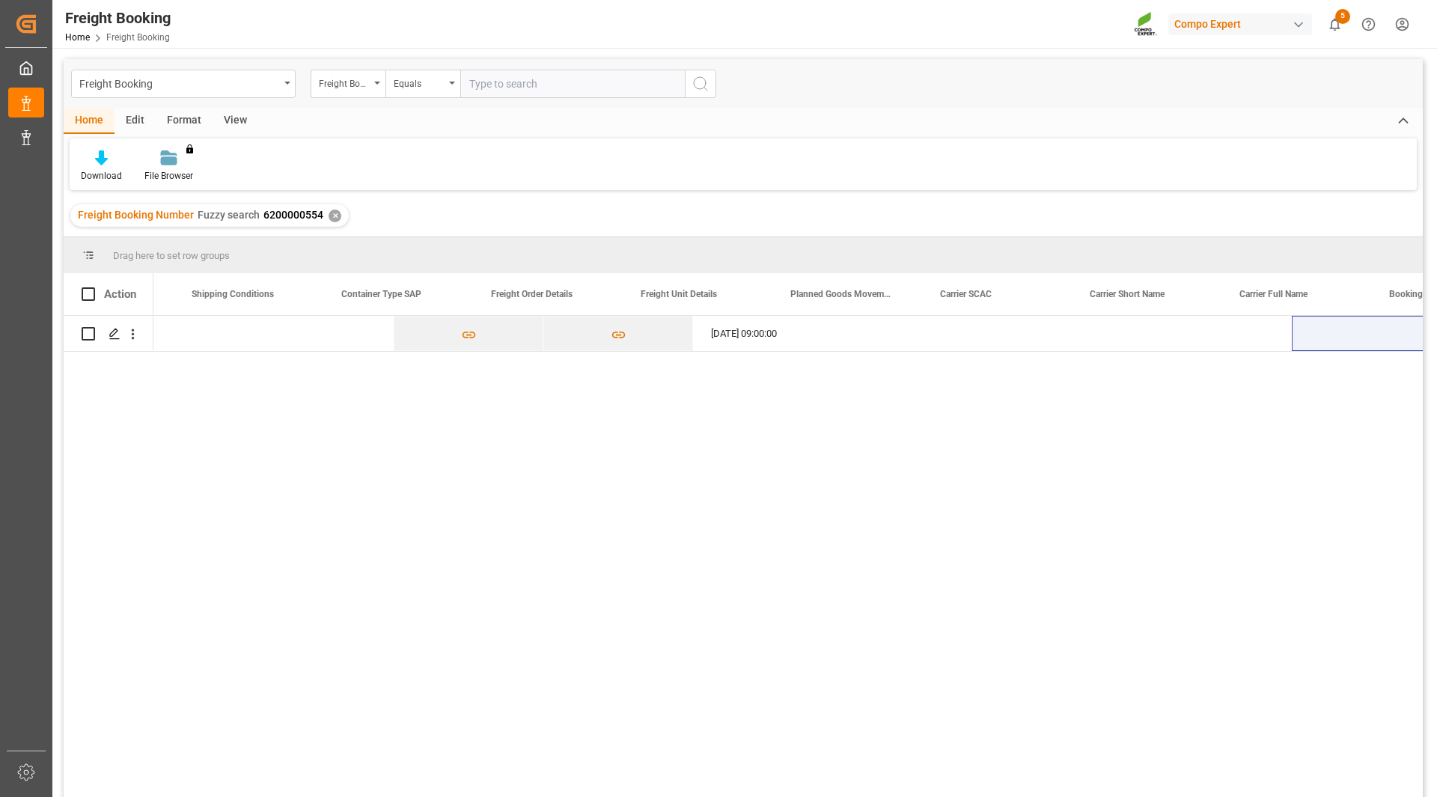
scroll to position [0, 1479]
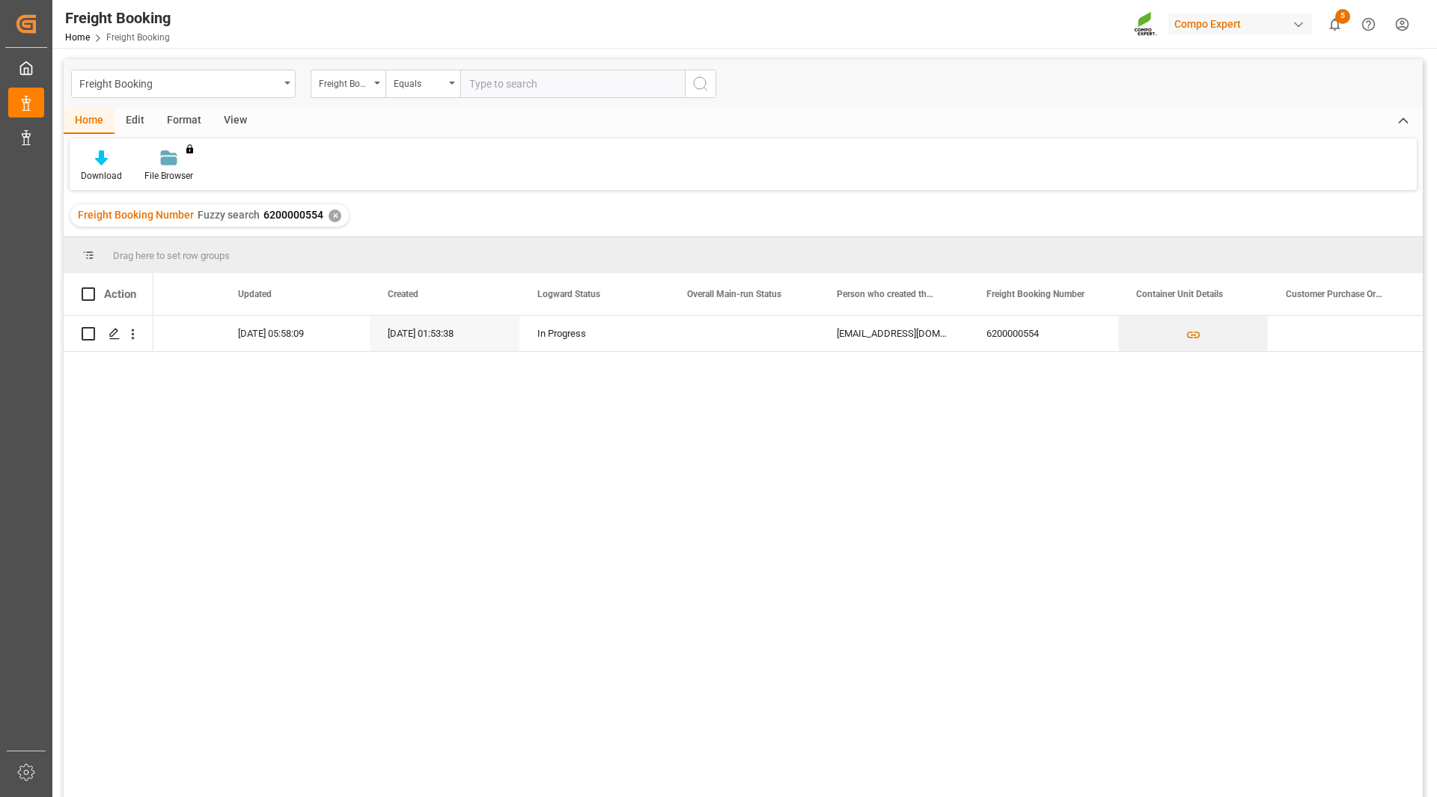
click at [330, 222] on div "✕" at bounding box center [335, 216] width 13 height 13
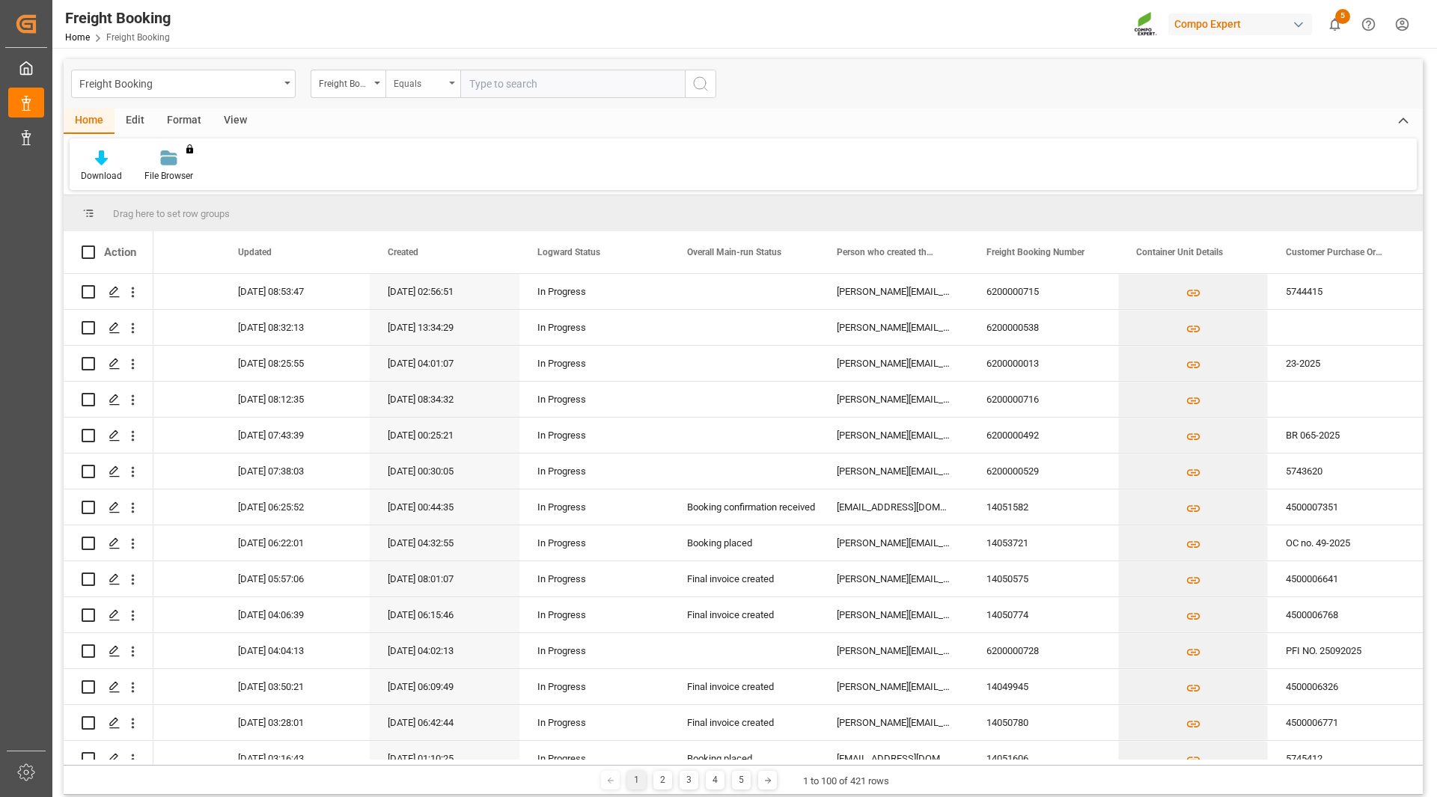
click at [445, 89] on div "Equals" at bounding box center [422, 84] width 75 height 28
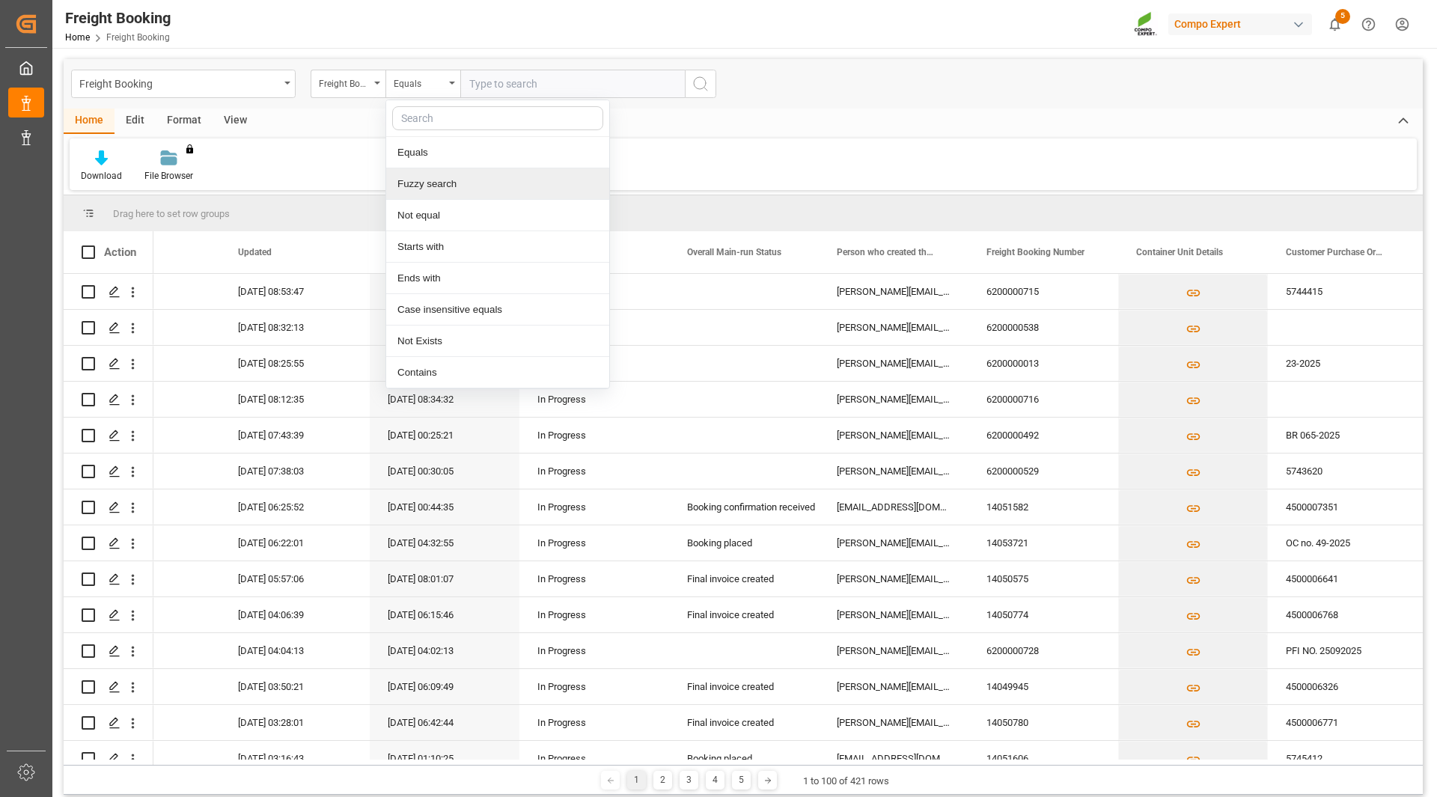
click at [412, 191] on div "Fuzzy search" at bounding box center [497, 183] width 223 height 31
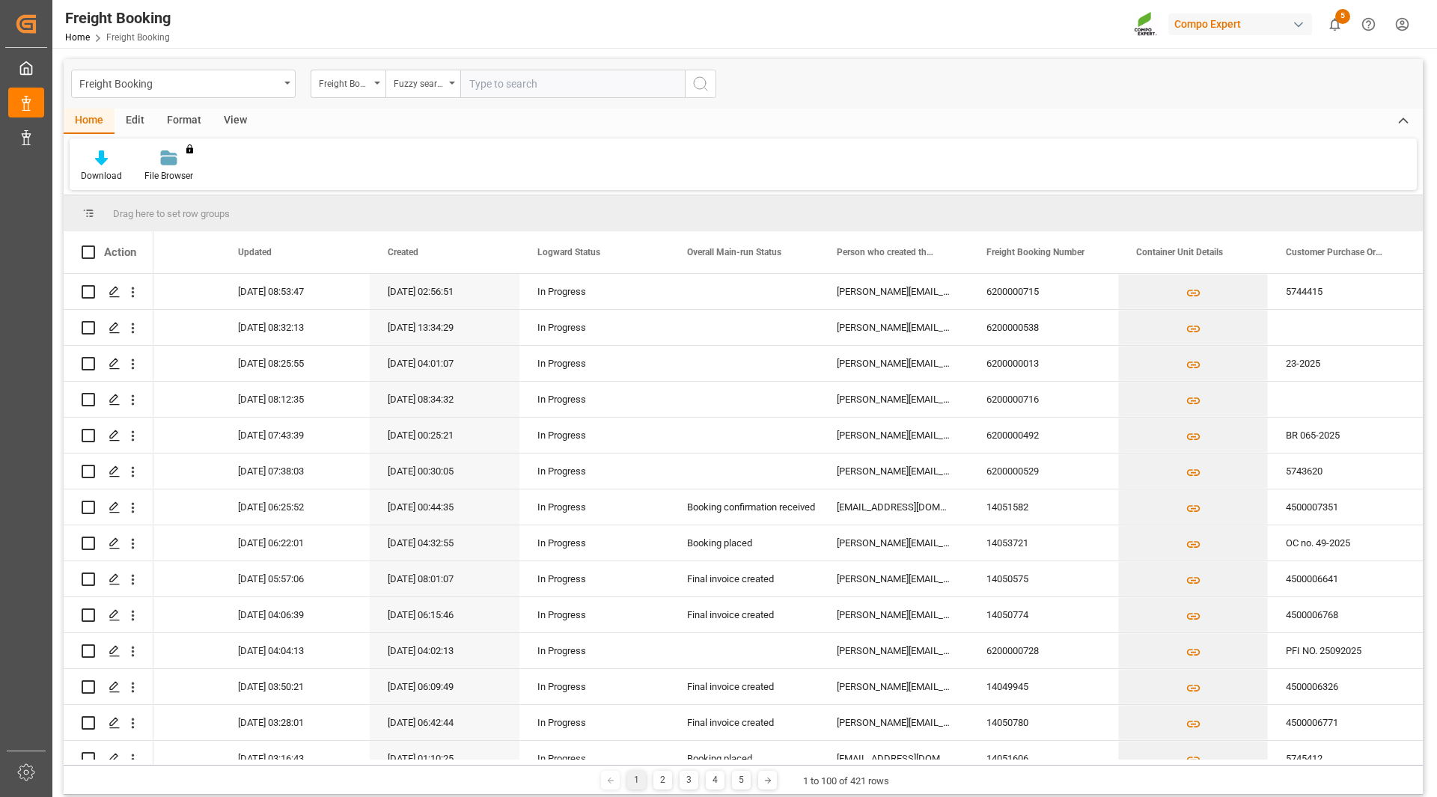
click at [516, 86] on input "text" at bounding box center [572, 84] width 225 height 28
drag, startPoint x: 486, startPoint y: 67, endPoint x: 489, endPoint y: 79, distance: 12.3
click at [486, 67] on div "Freight Booking Freight Booking Number Fuzzy search" at bounding box center [743, 83] width 1359 height 49
click at [492, 82] on input "text" at bounding box center [572, 84] width 225 height 28
paste input "6200000375"
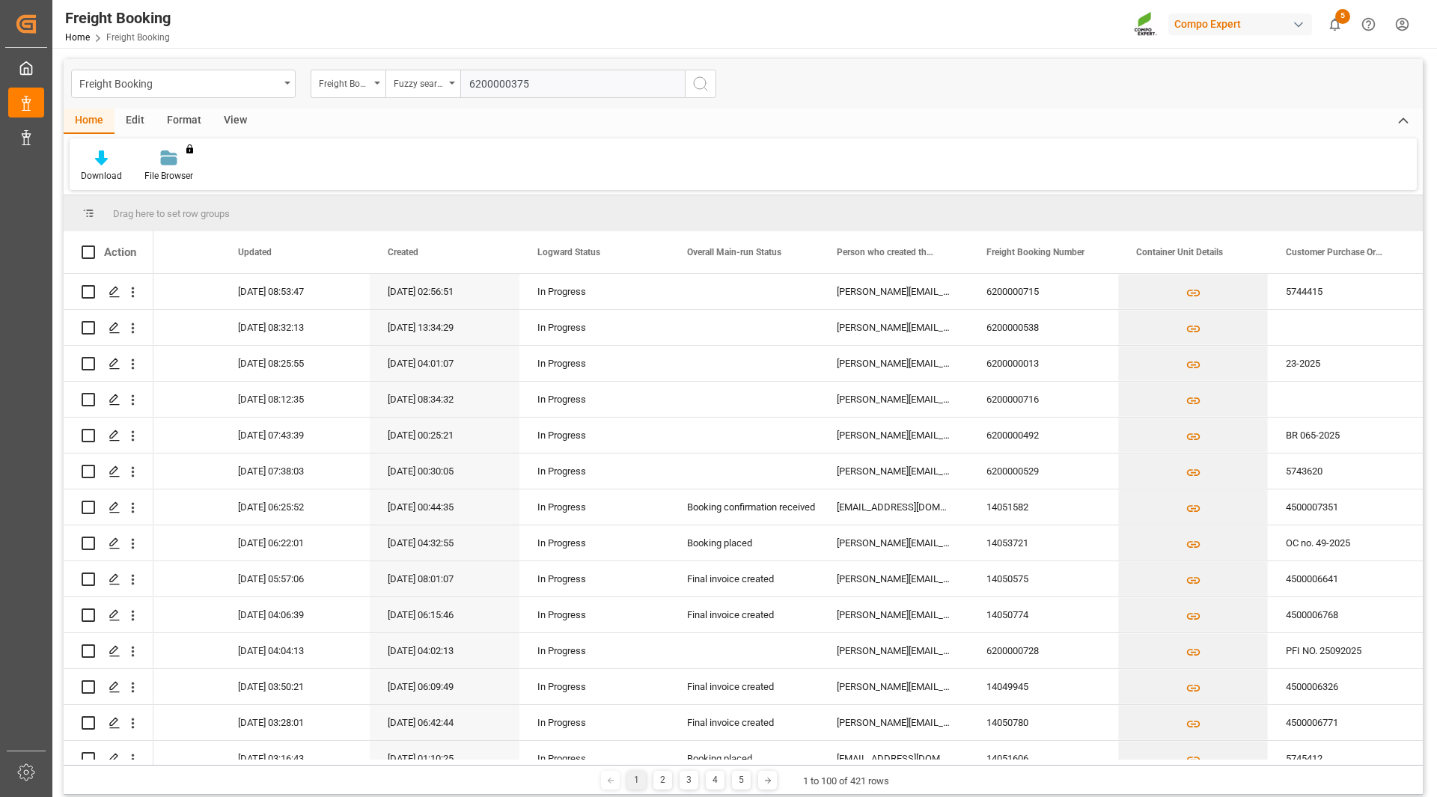
type input "6200000375"
drag, startPoint x: 701, startPoint y: 79, endPoint x: 675, endPoint y: 152, distance: 77.2
click at [703, 81] on icon "search button" at bounding box center [700, 84] width 18 height 18
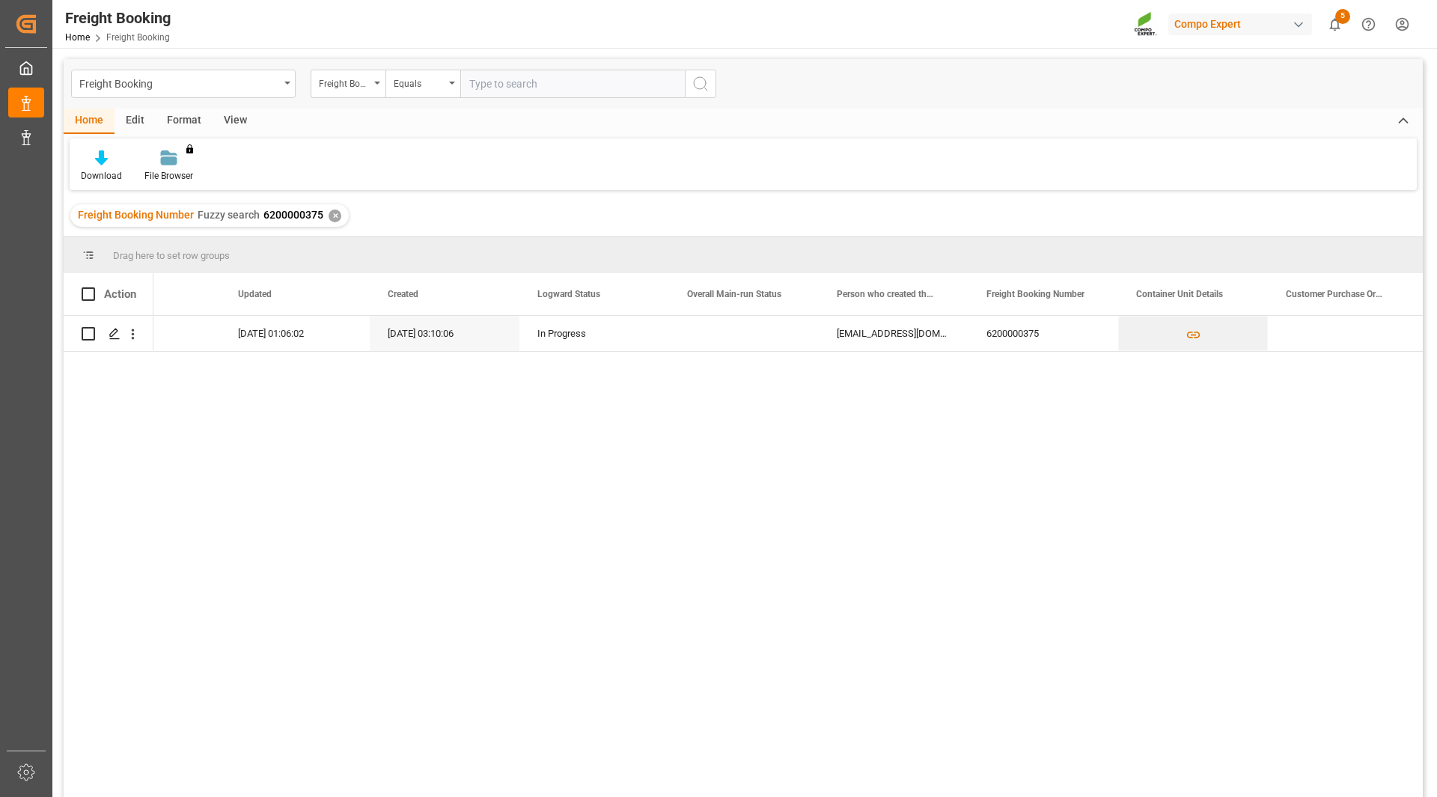
click at [631, 561] on div "6e3ac18864aa [DATE] 01:06:02 [DATE] 03:10:06 In Progress [EMAIL_ADDRESS][DOMAIN…" at bounding box center [787, 561] width 1269 height 491
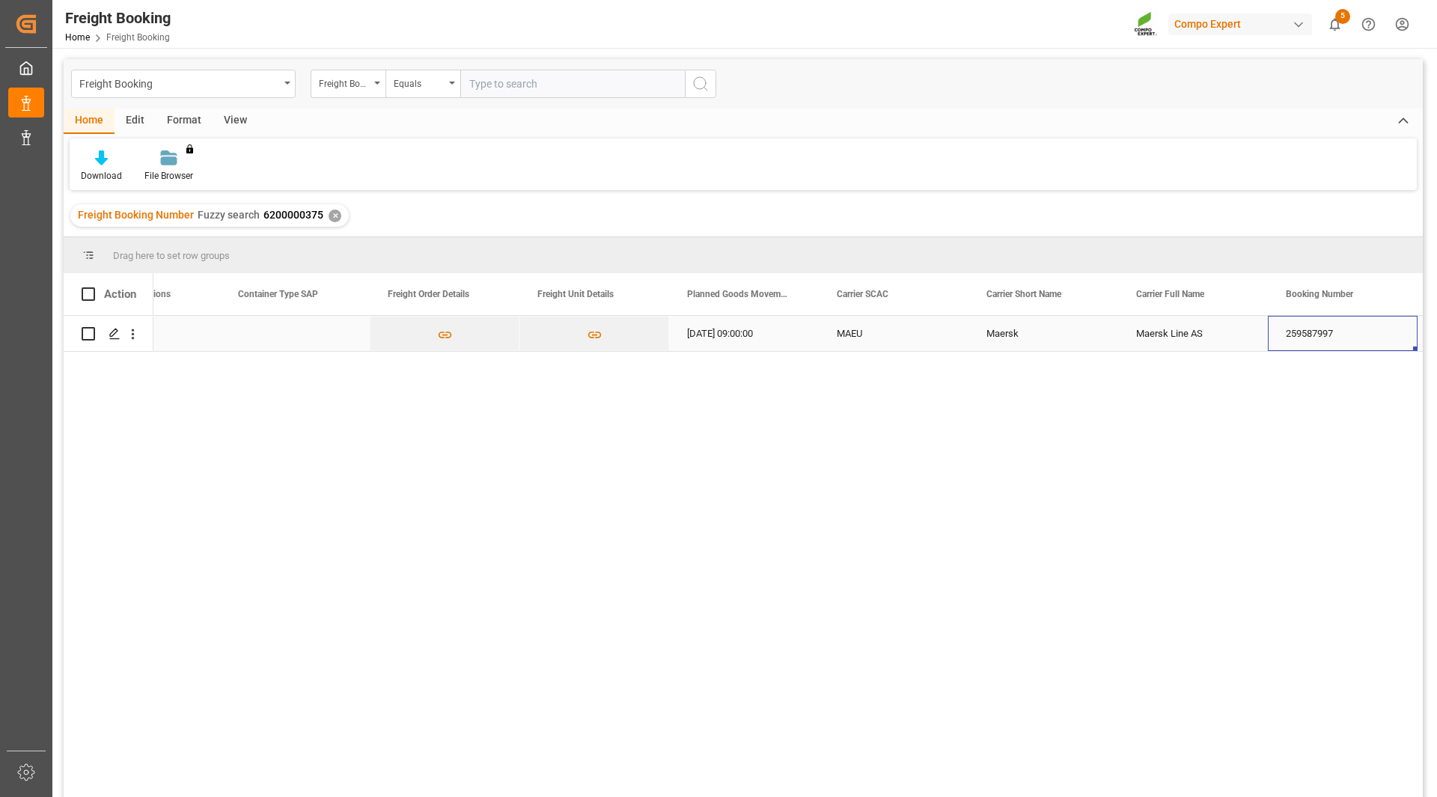
drag, startPoint x: 1278, startPoint y: 332, endPoint x: 1331, endPoint y: 335, distance: 52.5
click at [1331, 335] on div "259587997" at bounding box center [1343, 333] width 150 height 35
click at [1330, 335] on div "259587997" at bounding box center [1343, 333] width 150 height 35
